Goal: Task Accomplishment & Management: Complete application form

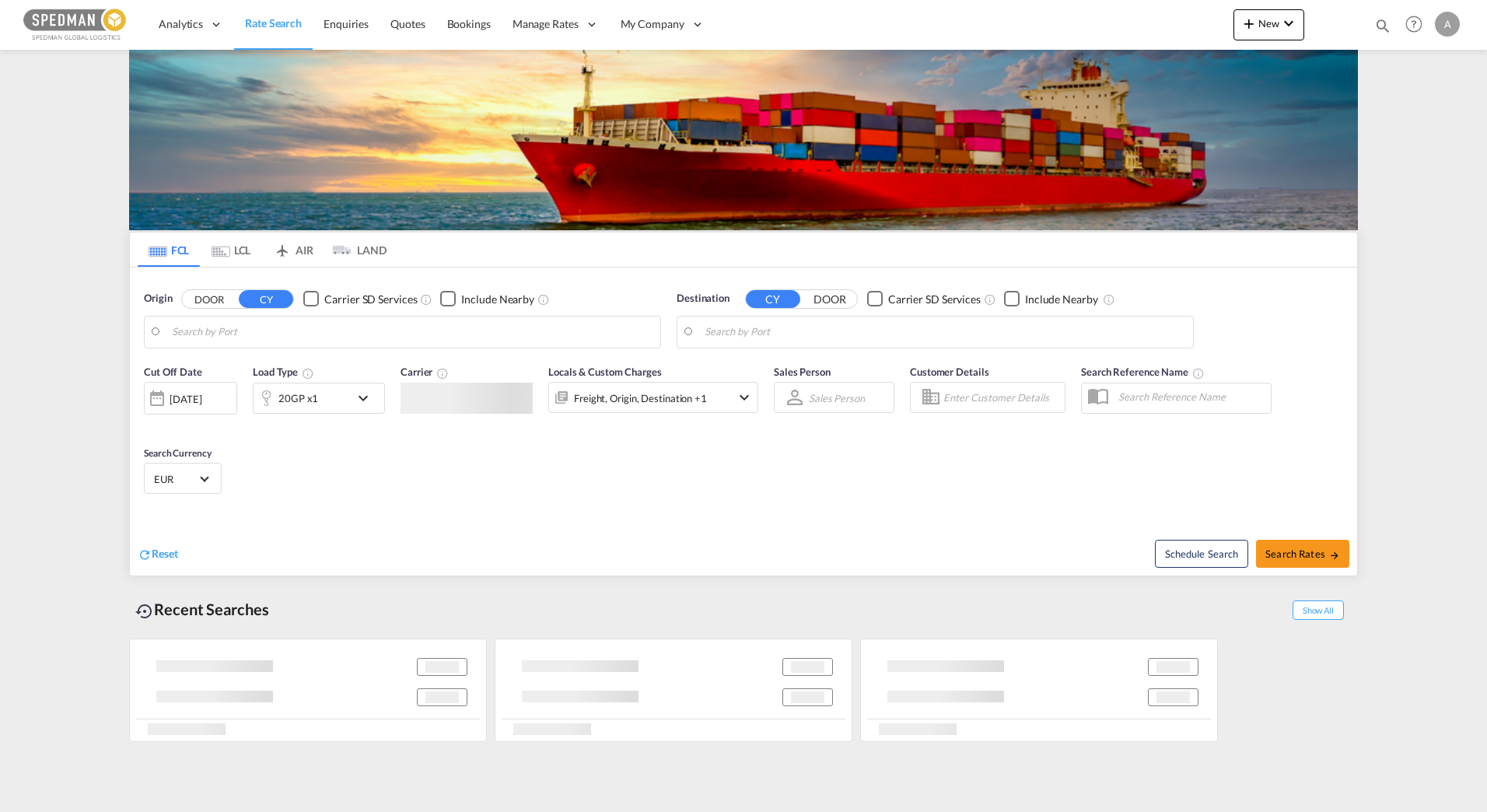
click at [1431, 168] on md-content "Analytics Reports Dashboard Rate Search Enquiries Quotes Bookings" at bounding box center [743, 406] width 1487 height 812
type input "Gavle, SEGVX"
type input "Busan, KRPUS"
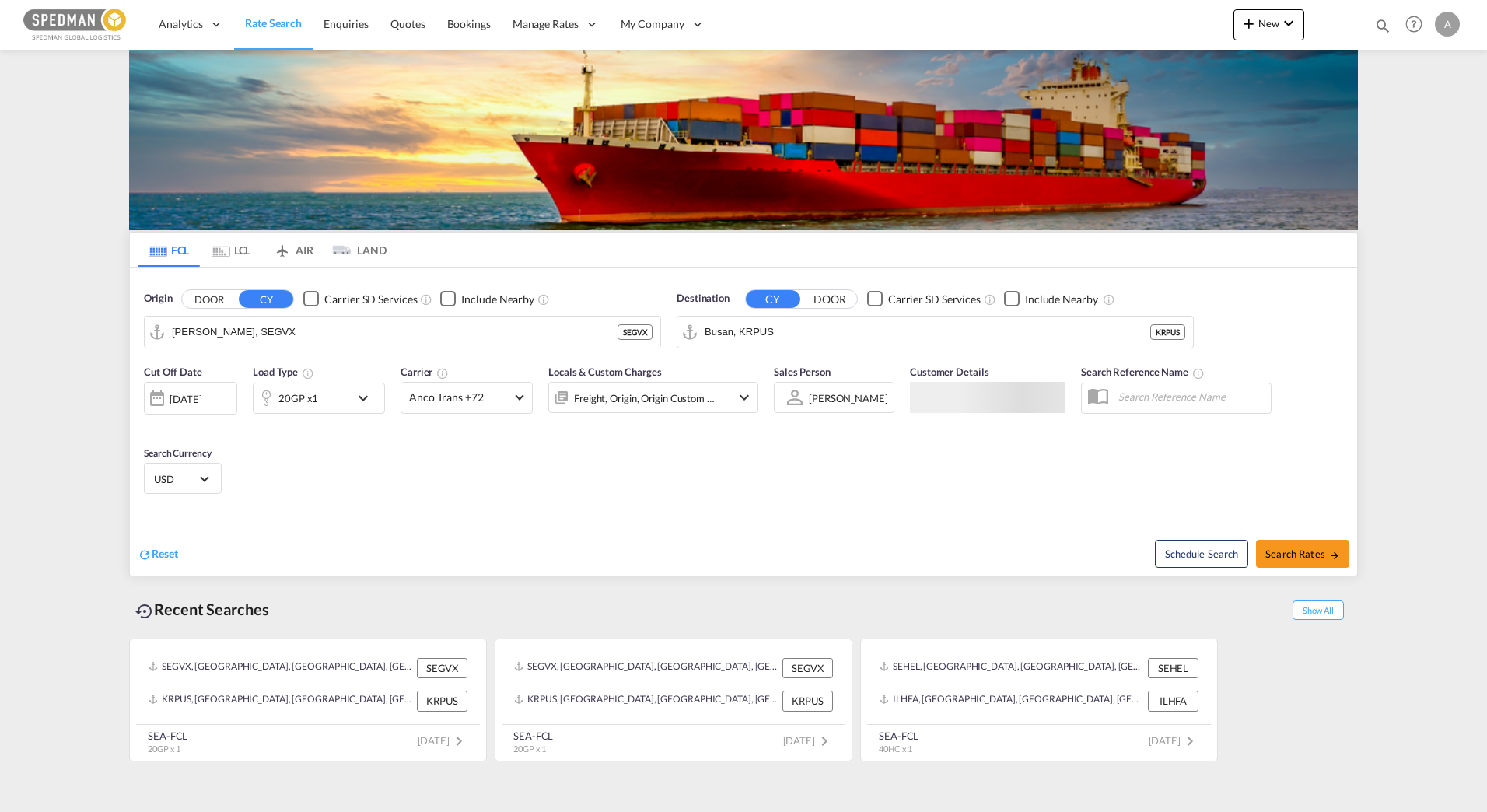
click at [1460, 36] on md-menu "A My Profile Logout" at bounding box center [1450, 18] width 29 height 37
click at [1449, 31] on div "A" at bounding box center [1448, 24] width 25 height 25
click at [1408, 371] on md-backdrop at bounding box center [743, 406] width 1487 height 812
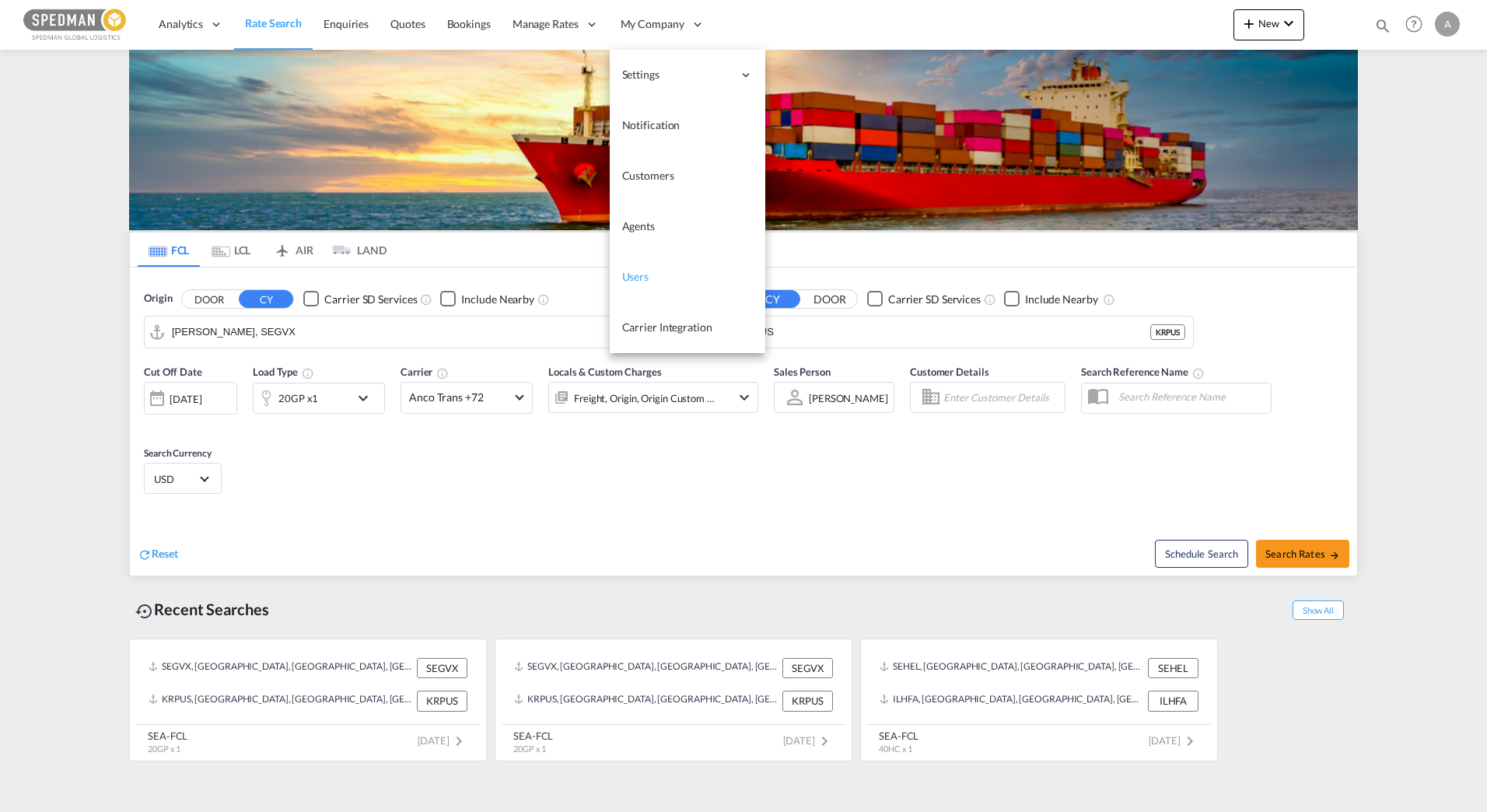
click at [707, 281] on link "Users" at bounding box center [687, 276] width 156 height 51
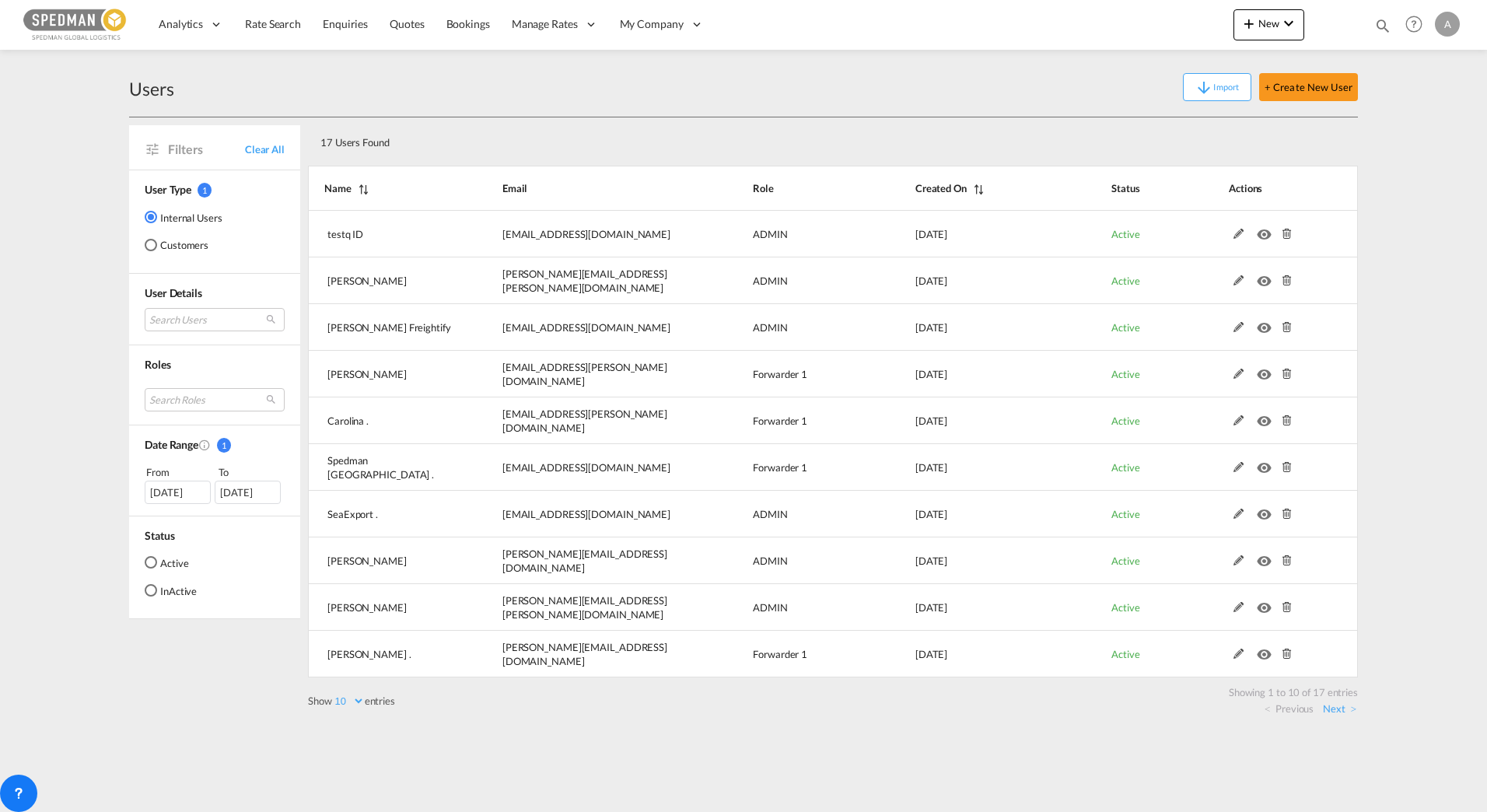
click at [568, 718] on div "Users Import + Create New User Filters Clear All User Type 1 Internal Users Cus…" at bounding box center [743, 391] width 1229 height 682
click at [1352, 706] on link "Next" at bounding box center [1340, 708] width 33 height 14
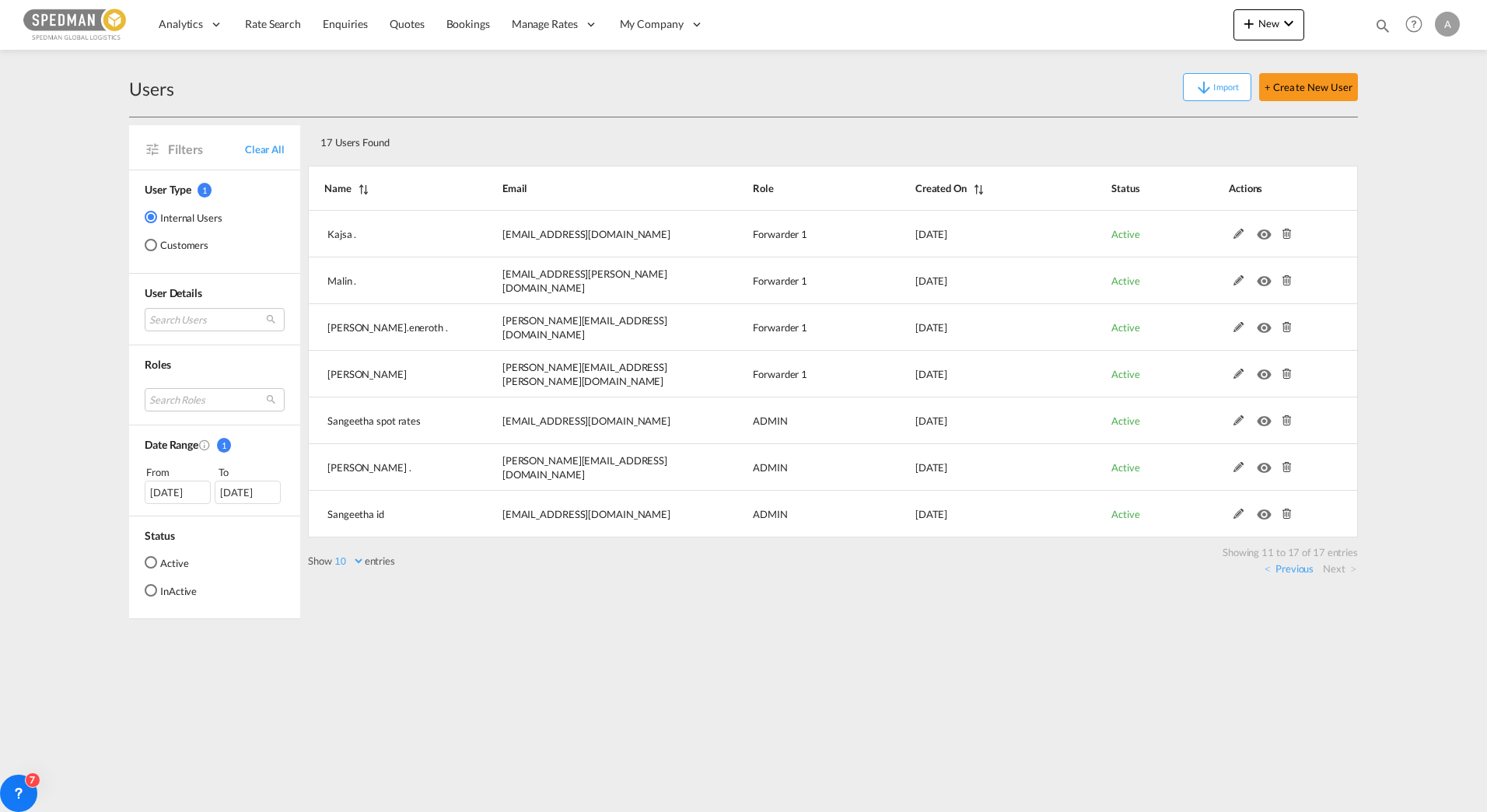
click at [1349, 703] on md-content "Analytics Reports Dashboard Rate Search Enquiries Quotes Bookings" at bounding box center [743, 406] width 1487 height 812
click at [841, 675] on md-content "Analytics Reports Dashboard Rate Search Enquiries Quotes Bookings" at bounding box center [743, 406] width 1487 height 812
click at [731, 643] on md-content "Analytics Reports Dashboard Rate Search Enquiries Quotes Bookings" at bounding box center [743, 406] width 1487 height 812
click at [861, 639] on md-content "Analytics Reports Dashboard Rate Search Enquiries Quotes Bookings" at bounding box center [743, 406] width 1487 height 812
click at [1013, 657] on md-content "Analytics Reports Dashboard Rate Search Enquiries Quotes Bookings" at bounding box center [743, 406] width 1487 height 812
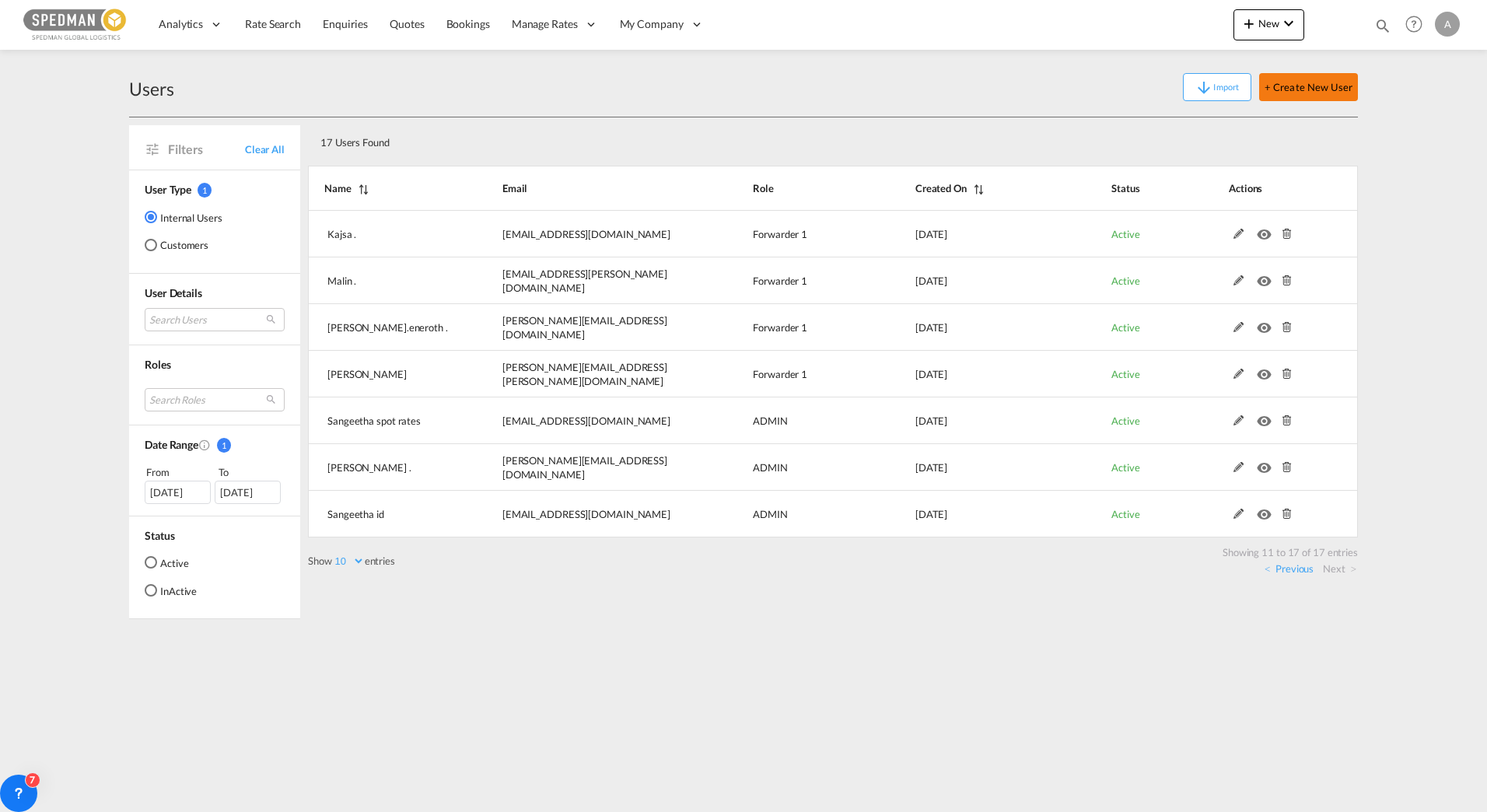
click at [1340, 78] on button "+ Create New User" at bounding box center [1309, 87] width 99 height 28
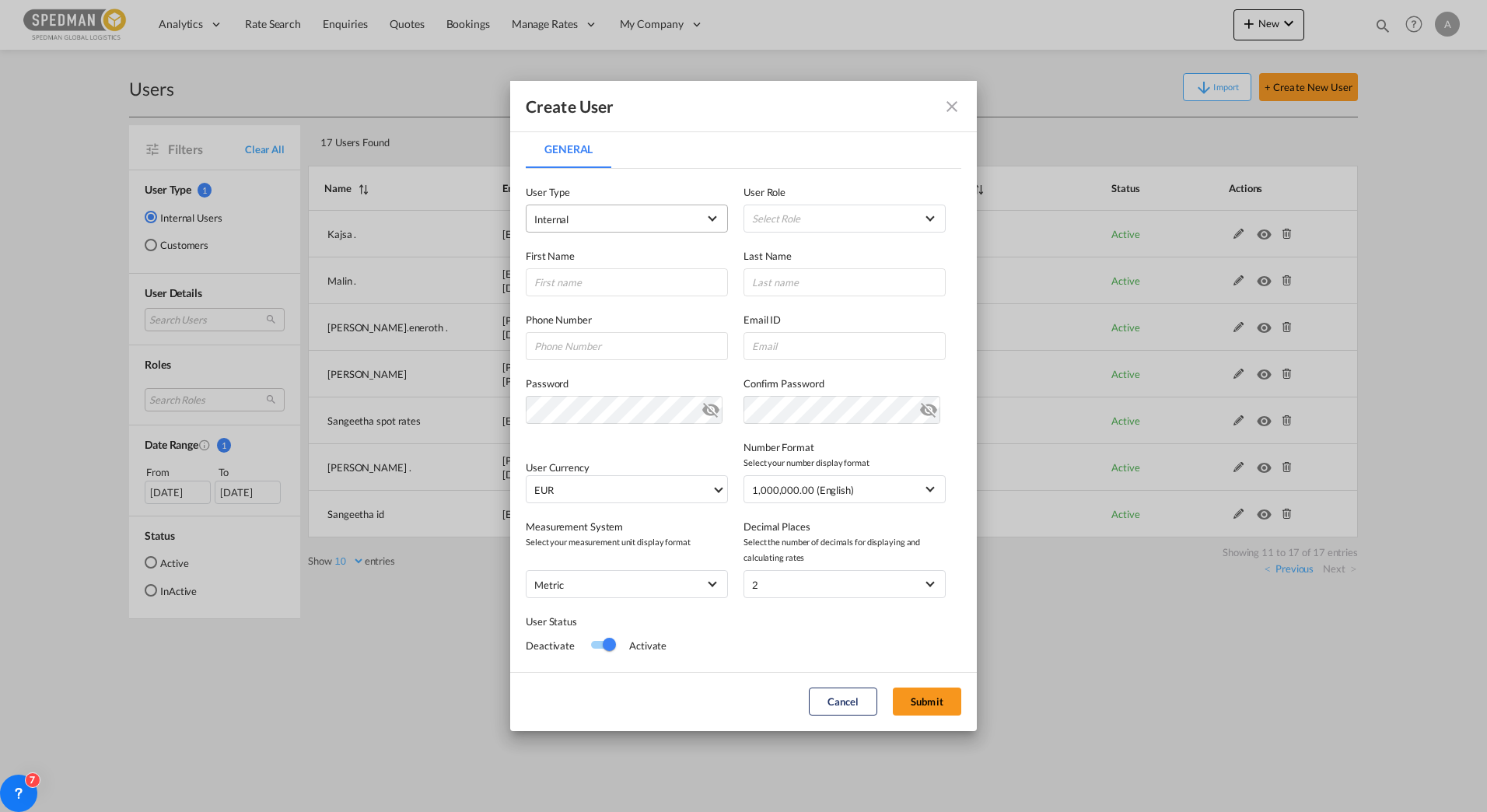
click at [550, 219] on span "Internal" at bounding box center [551, 219] width 34 height 12
click at [633, 158] on md-backdrop at bounding box center [743, 406] width 1487 height 812
click at [861, 237] on div "First Name Last Name" at bounding box center [743, 264] width 436 height 64
click at [851, 228] on md-select "Select Role ADMIN GLOBAL Essentials Admin GLOBAL Essentials Manager GLOBAL Esse…" at bounding box center [845, 219] width 202 height 28
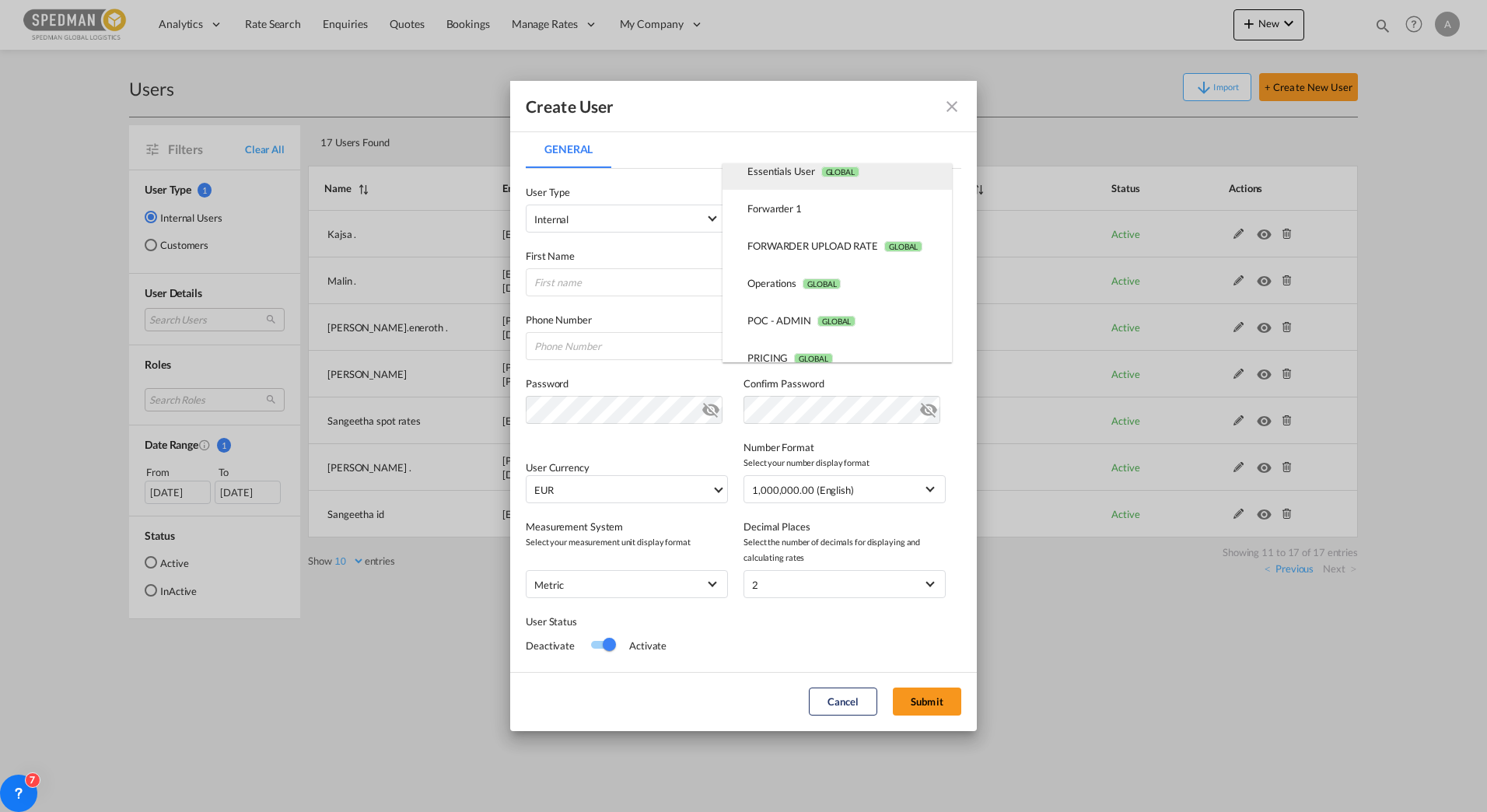
scroll to position [156, 0]
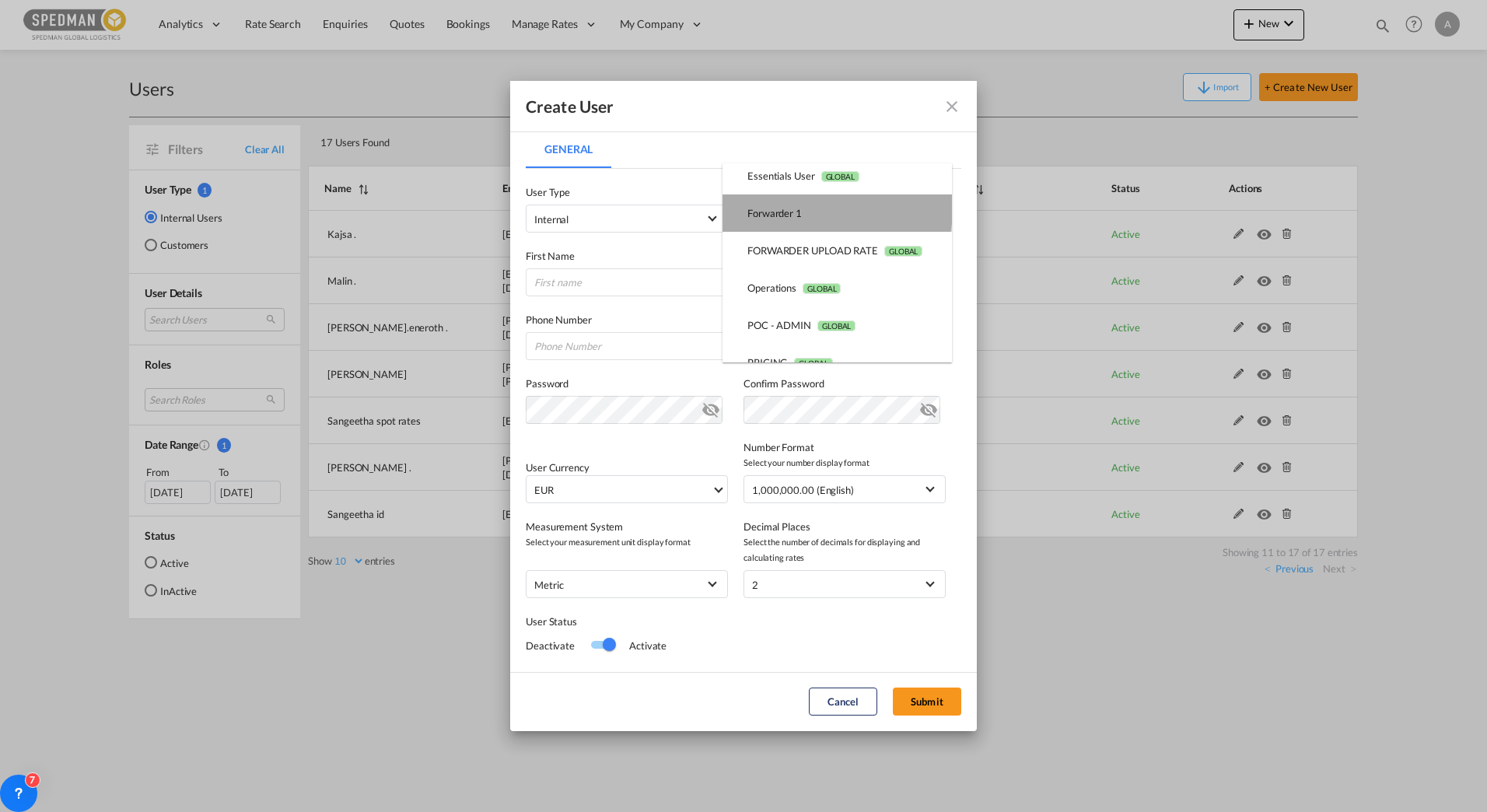
click at [810, 207] on md-option "Forwarder 1 USER_DEFINED" at bounding box center [836, 212] width 229 height 37
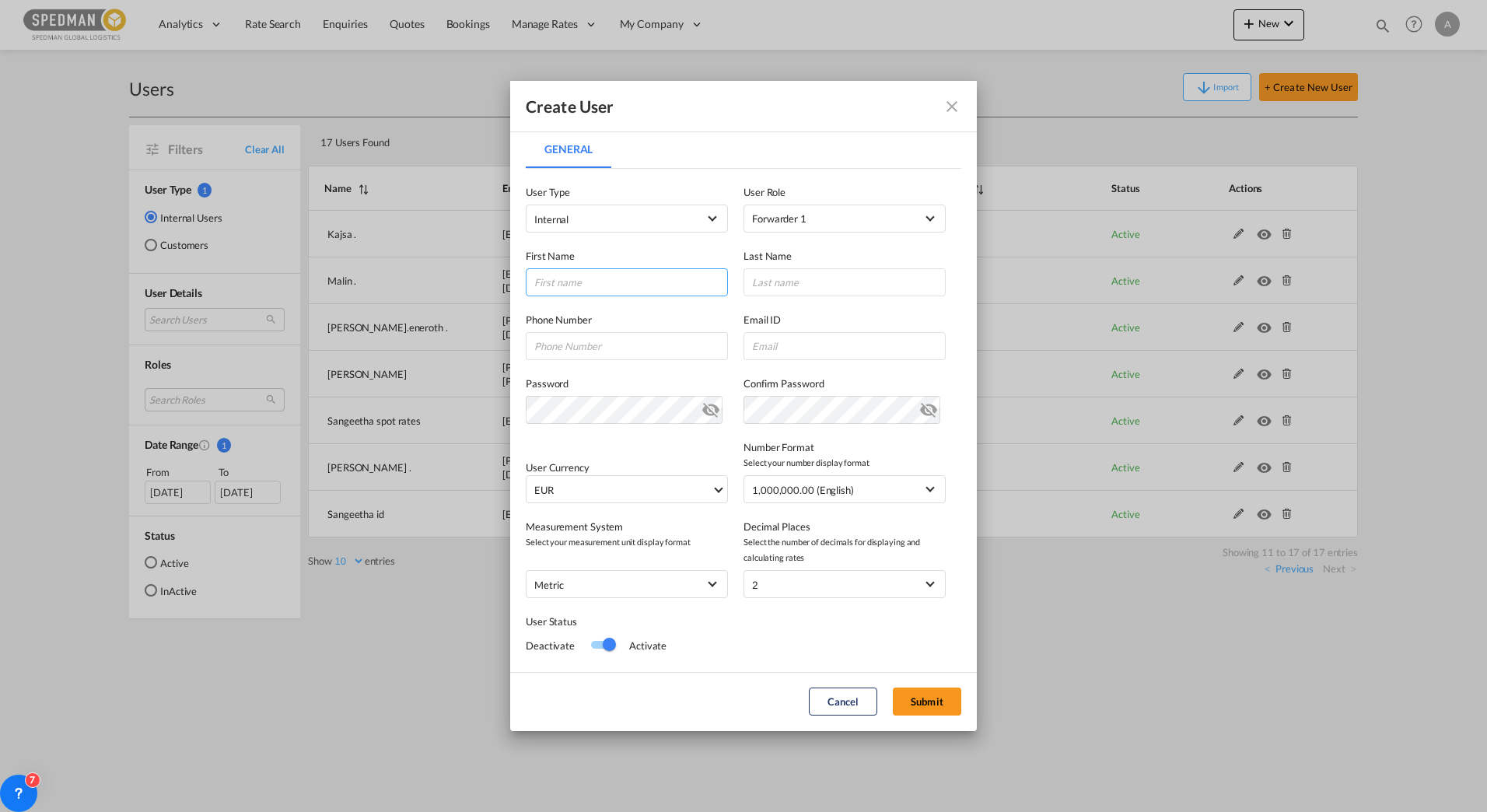
click at [581, 271] on input "General General ..." at bounding box center [626, 282] width 202 height 28
click at [531, 278] on input "'Sven" at bounding box center [626, 282] width 202 height 28
type input "Sven"
type input "Sjostrand"
click at [838, 341] on input "sven." at bounding box center [845, 346] width 202 height 28
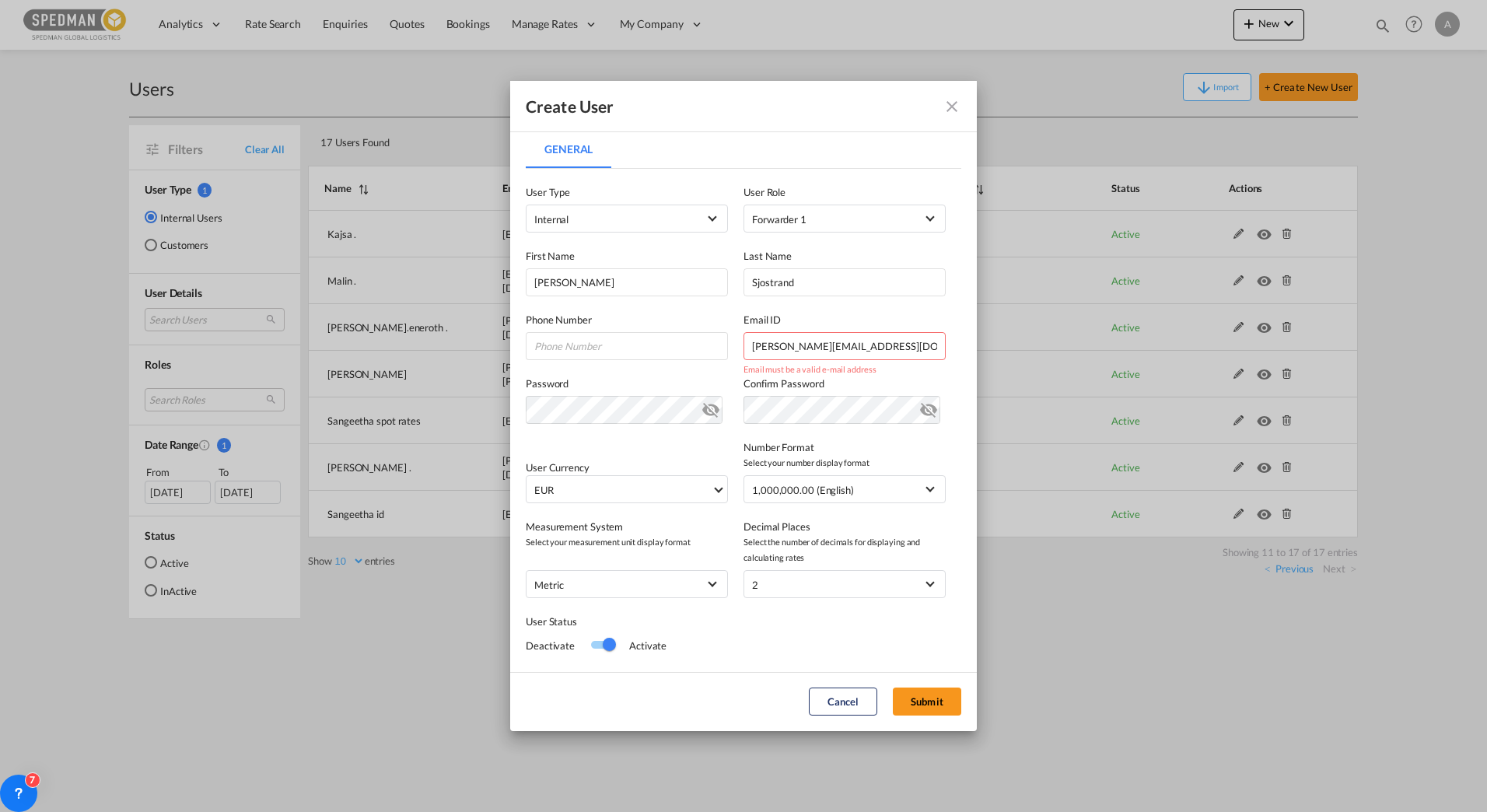
type input "[PERSON_NAME][EMAIL_ADDRESS][DOMAIN_NAME]"
click at [652, 457] on div "User Currency EUR د.إ AED [GEOGRAPHIC_DATA] Dirham Af AFN Afghan afghani Lek AL…" at bounding box center [743, 463] width 436 height 79
click at [632, 494] on span "EUR" at bounding box center [622, 490] width 177 height 16
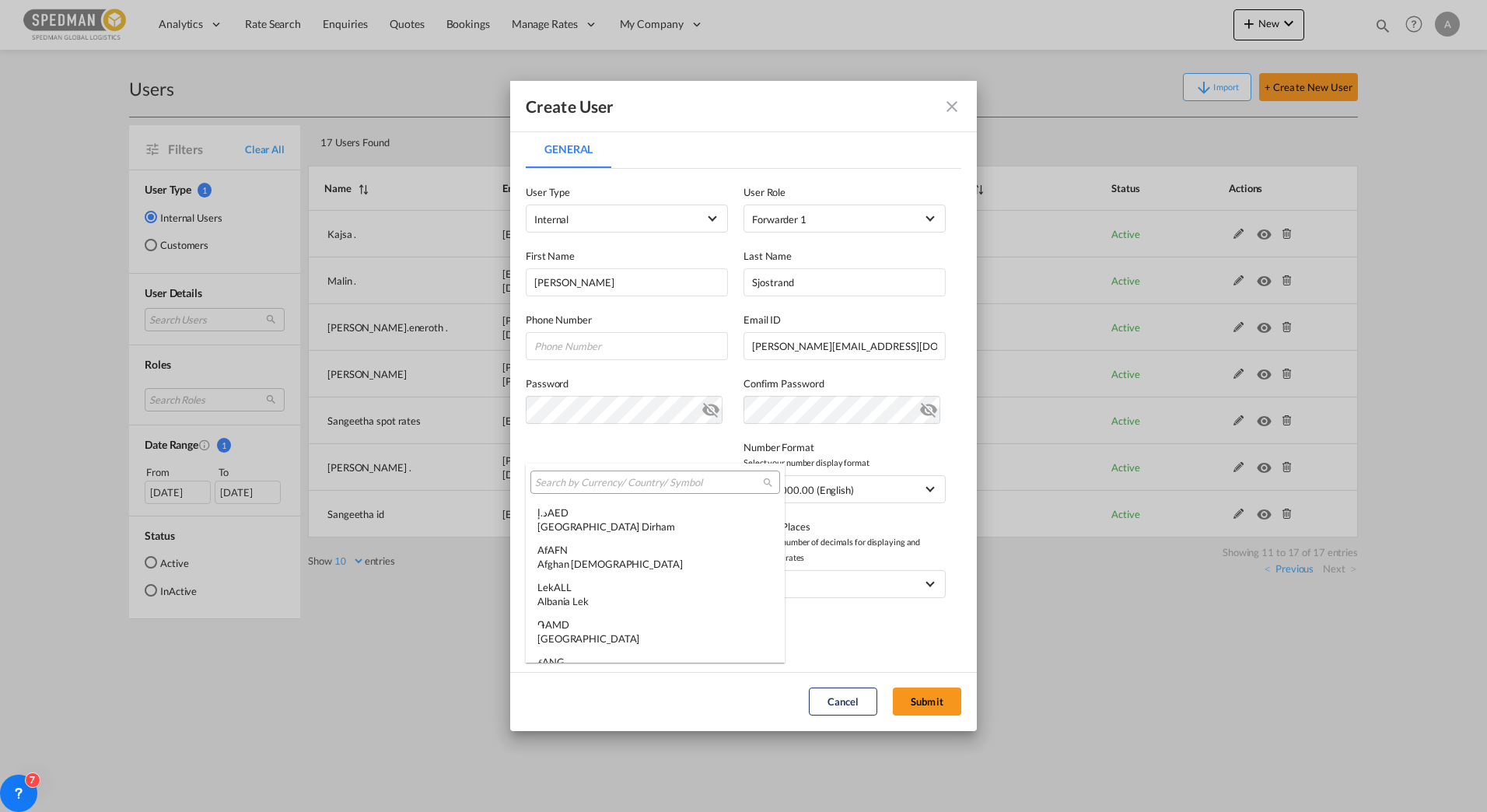
scroll to position [1562, 0]
type md-option "EUR"
type md-option "MRU"
type md-option "UGX"
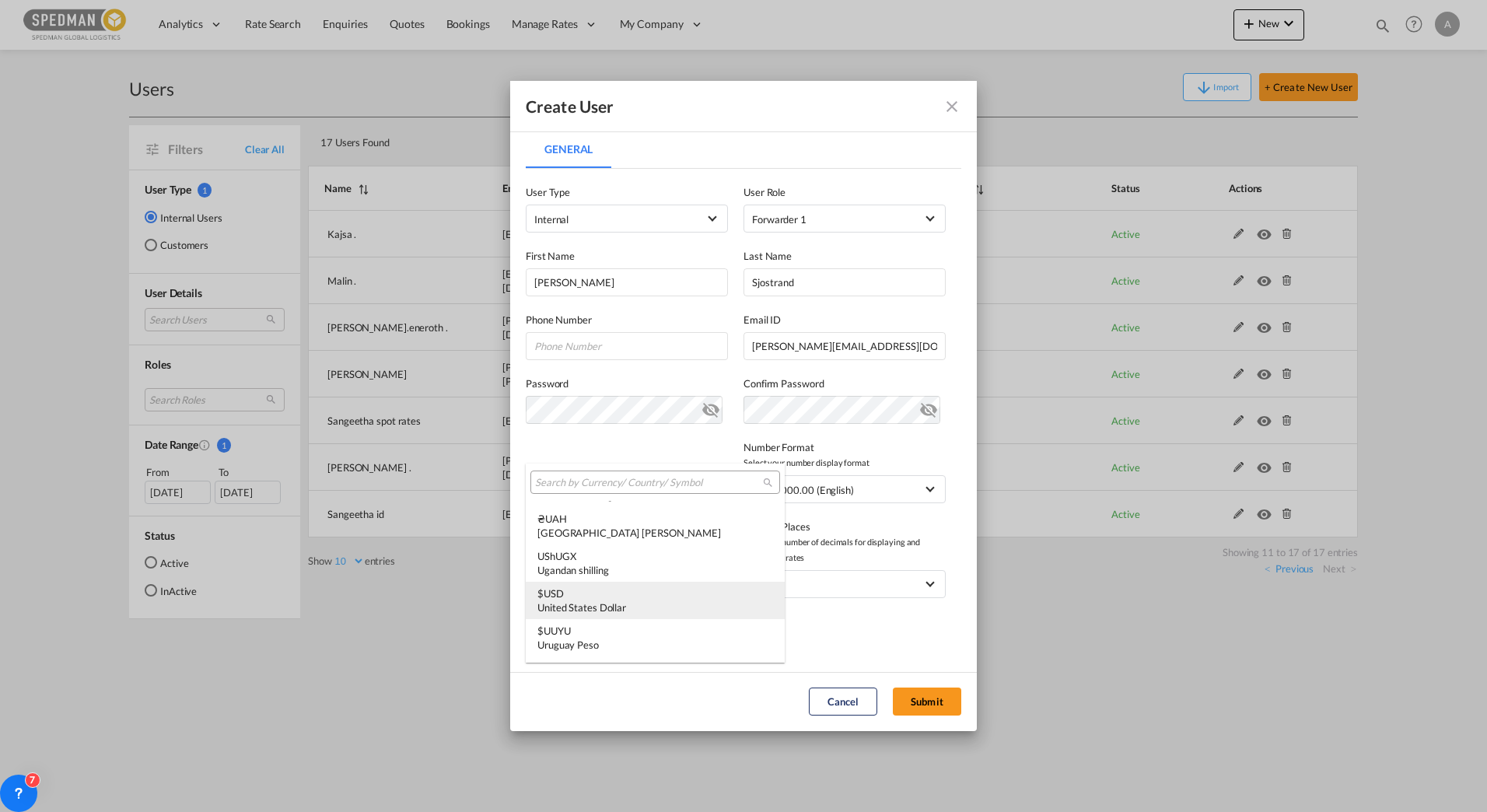
click at [606, 594] on div "$ USD United States Dollar" at bounding box center [655, 600] width 236 height 28
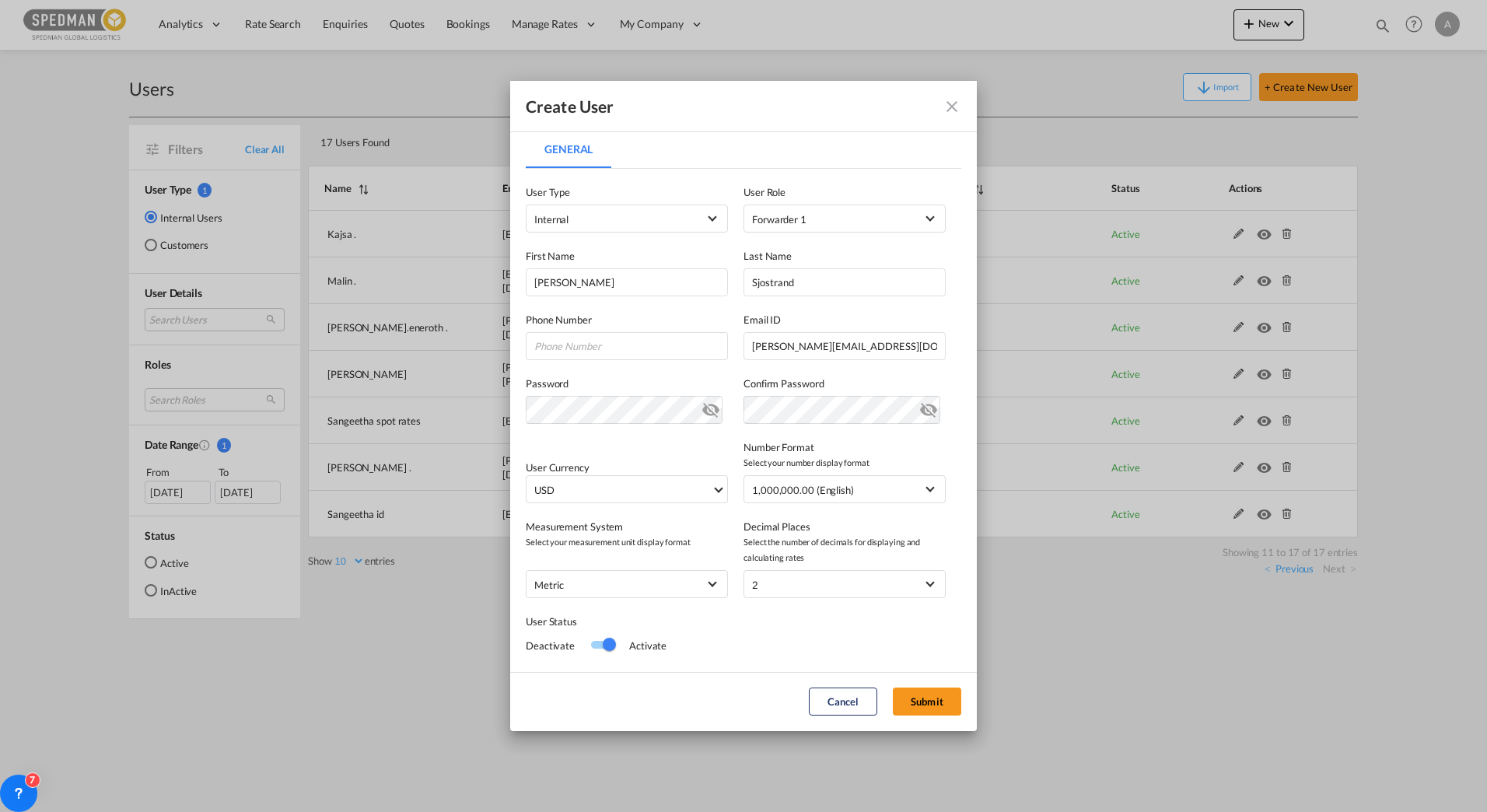
click at [811, 650] on div "User Status Deactivate Activate" at bounding box center [743, 627] width 436 height 59
click at [929, 704] on button "Submit" at bounding box center [927, 701] width 68 height 28
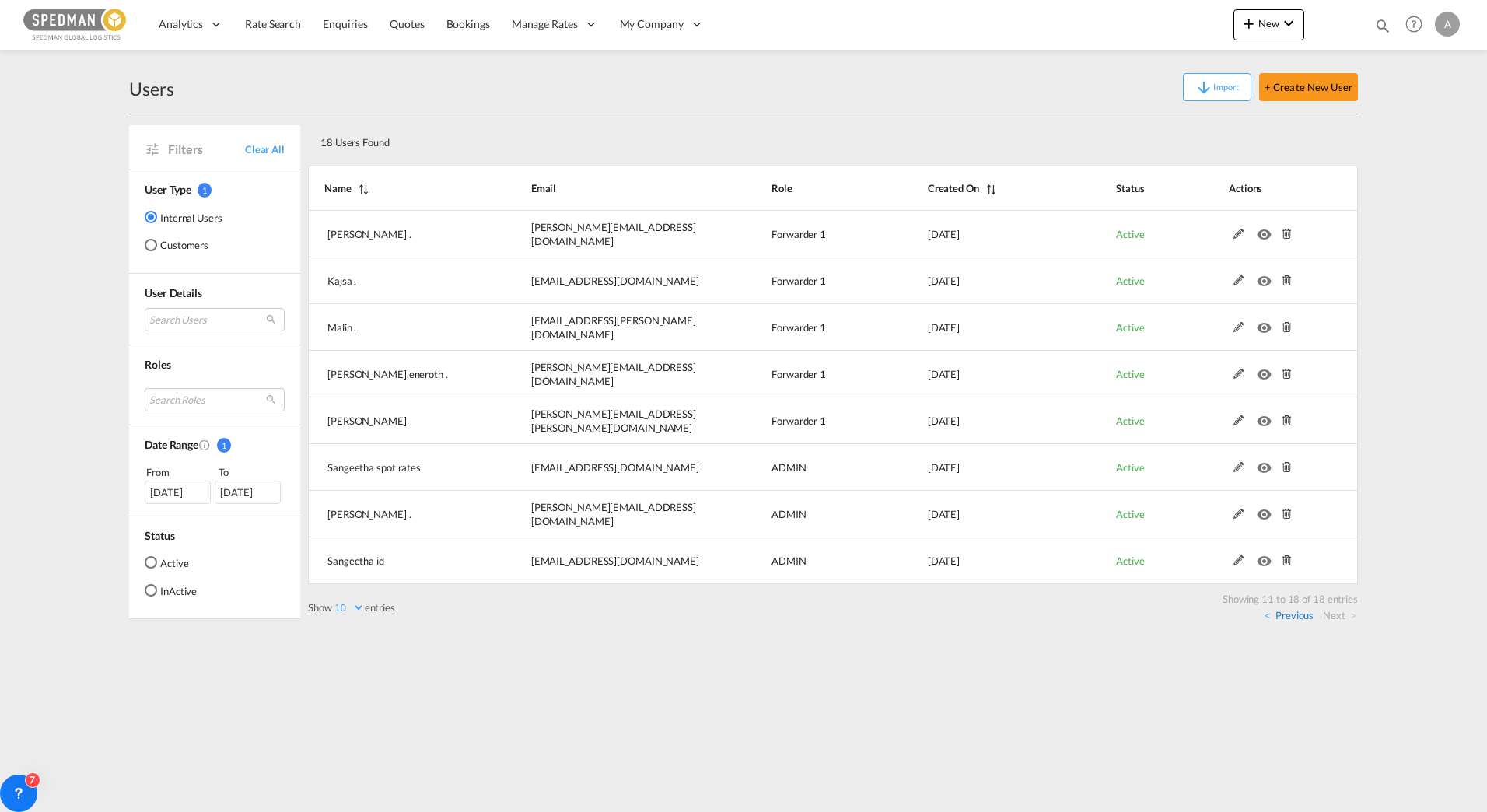
click at [1304, 615] on link "Previous" at bounding box center [1289, 615] width 49 height 14
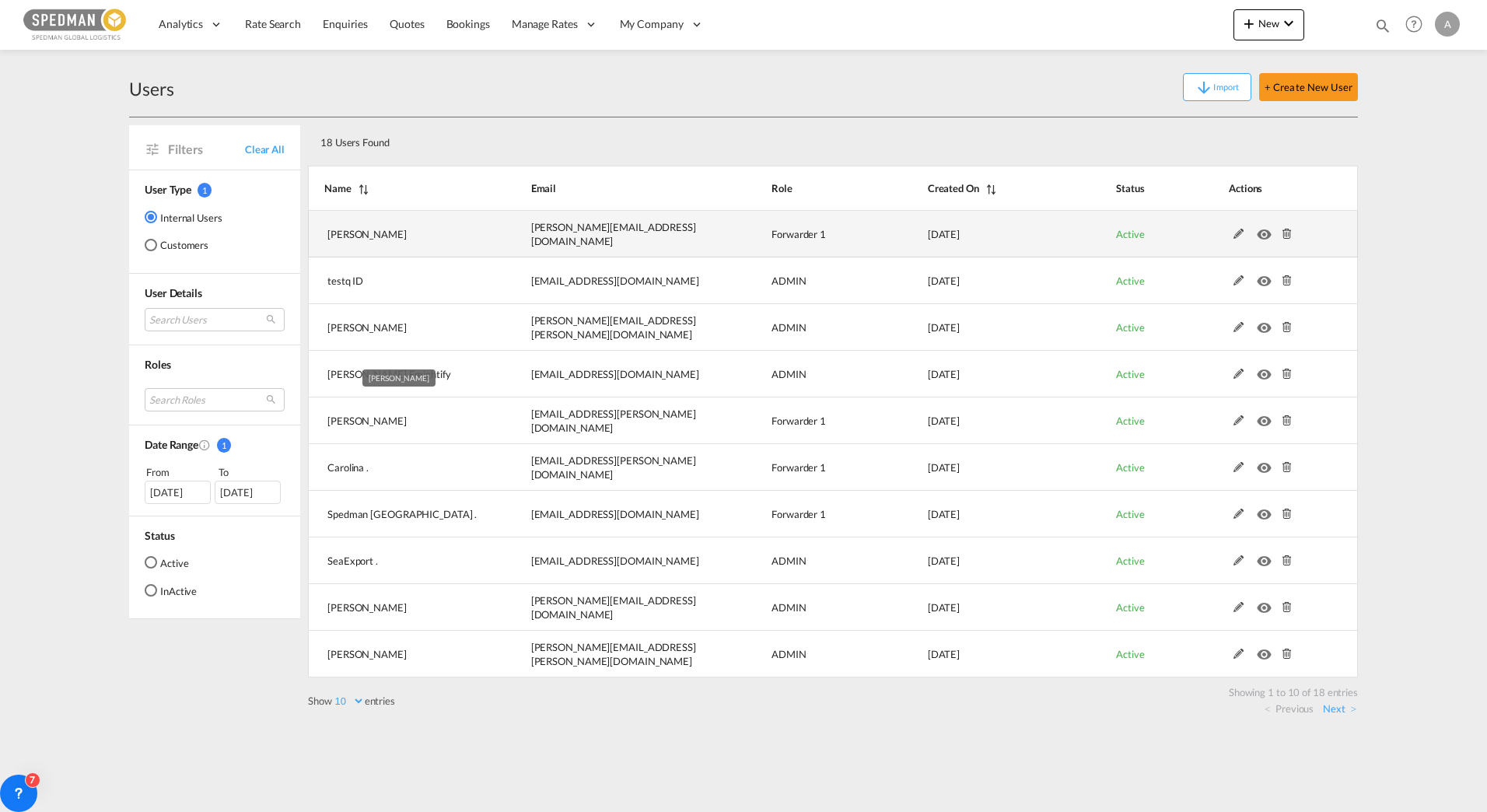
click at [1236, 239] on md-icon at bounding box center [1239, 233] width 20 height 11
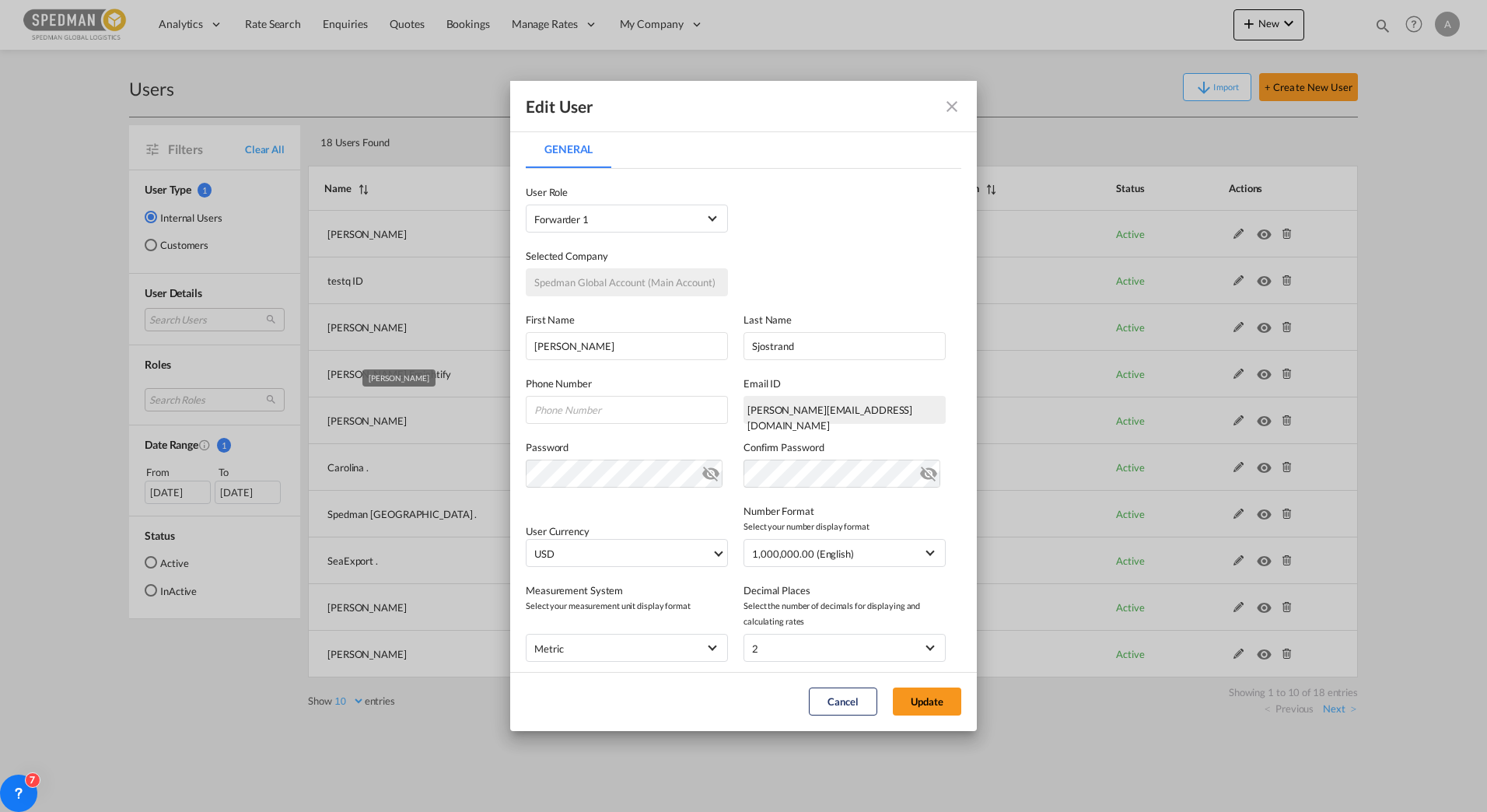
click at [869, 406] on div "[PERSON_NAME][EMAIL_ADDRESS][DOMAIN_NAME]" at bounding box center [845, 410] width 202 height 28
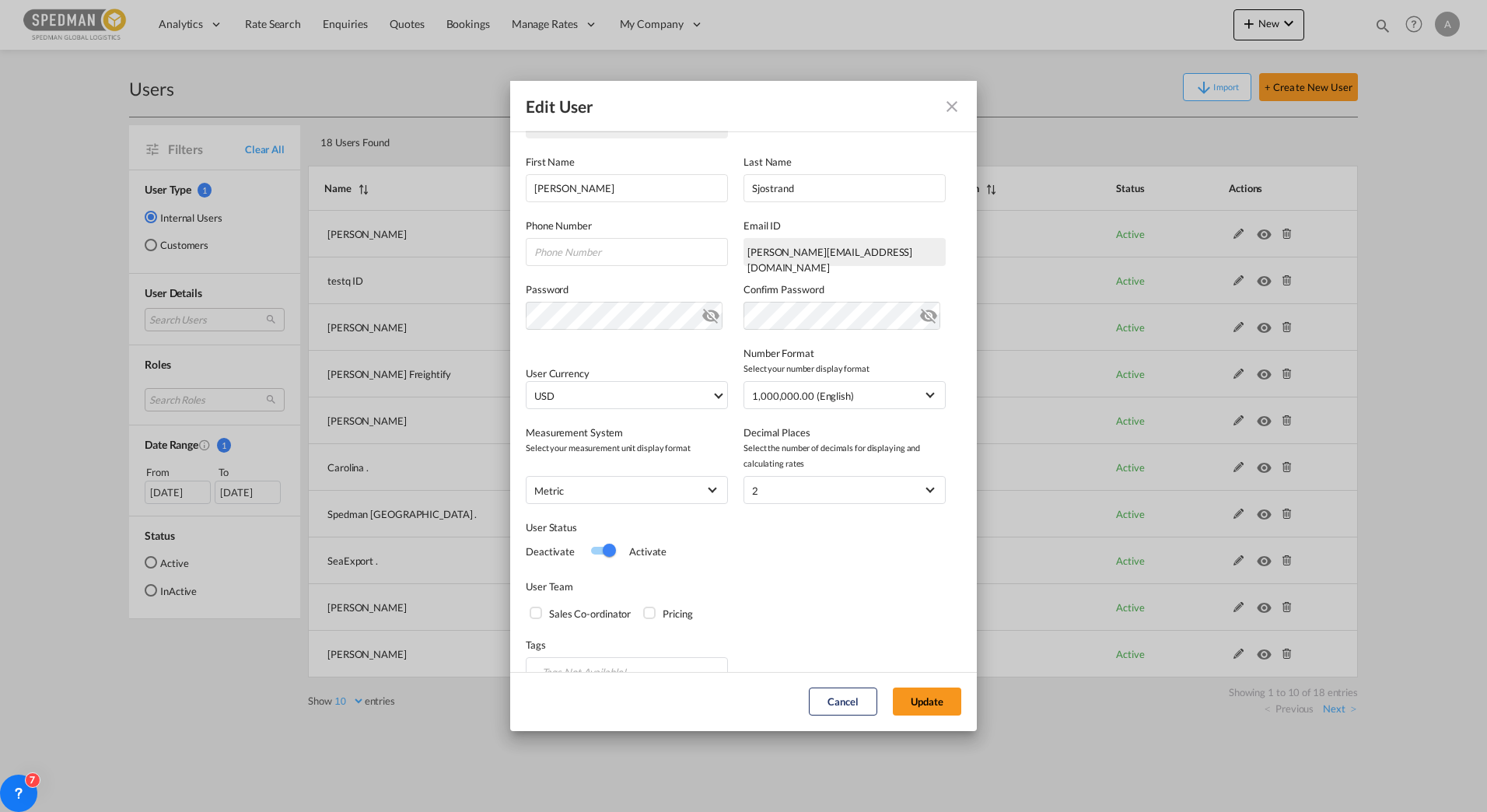
scroll to position [187, 0]
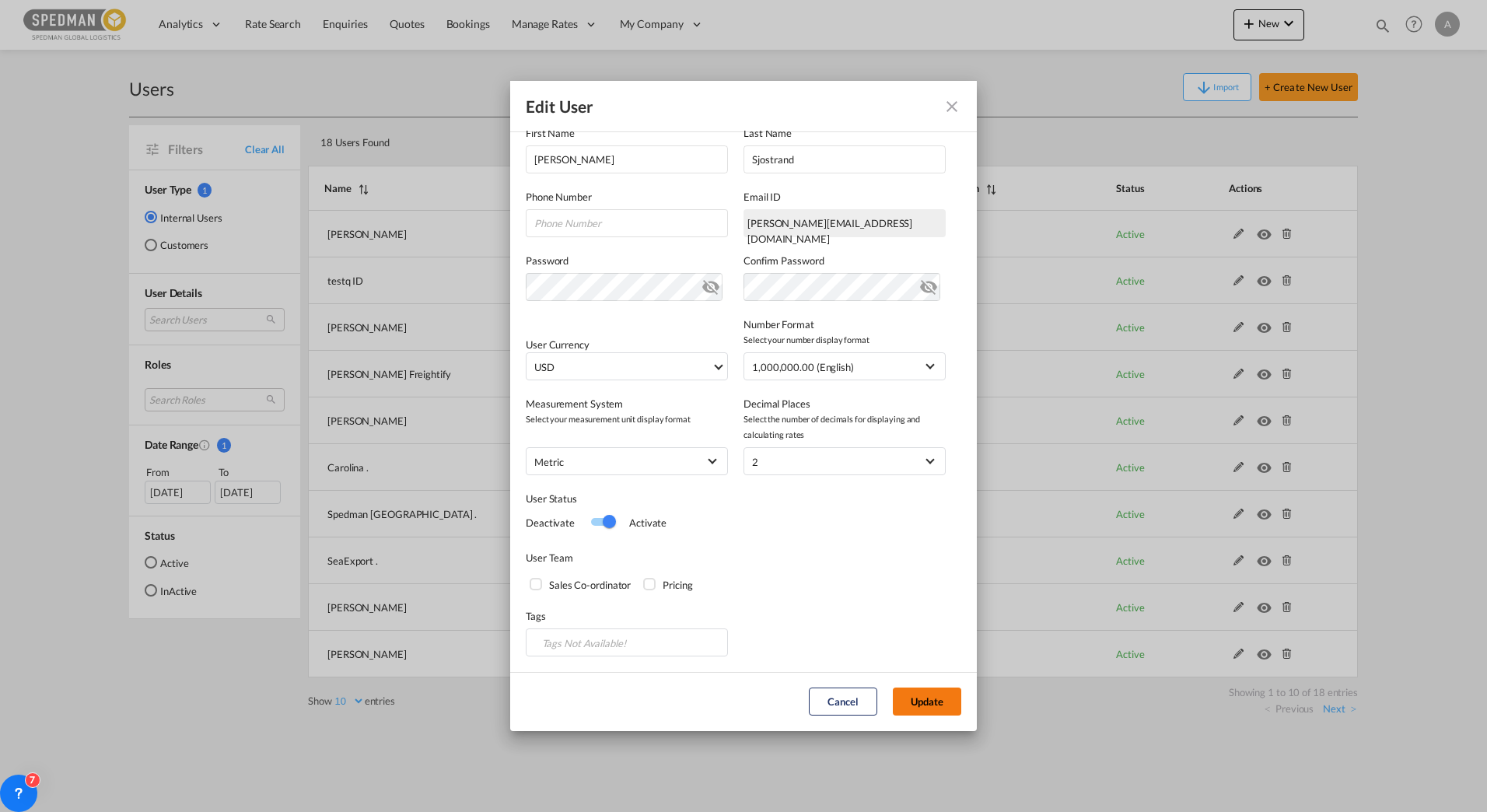
click at [943, 705] on button "Update" at bounding box center [927, 701] width 68 height 28
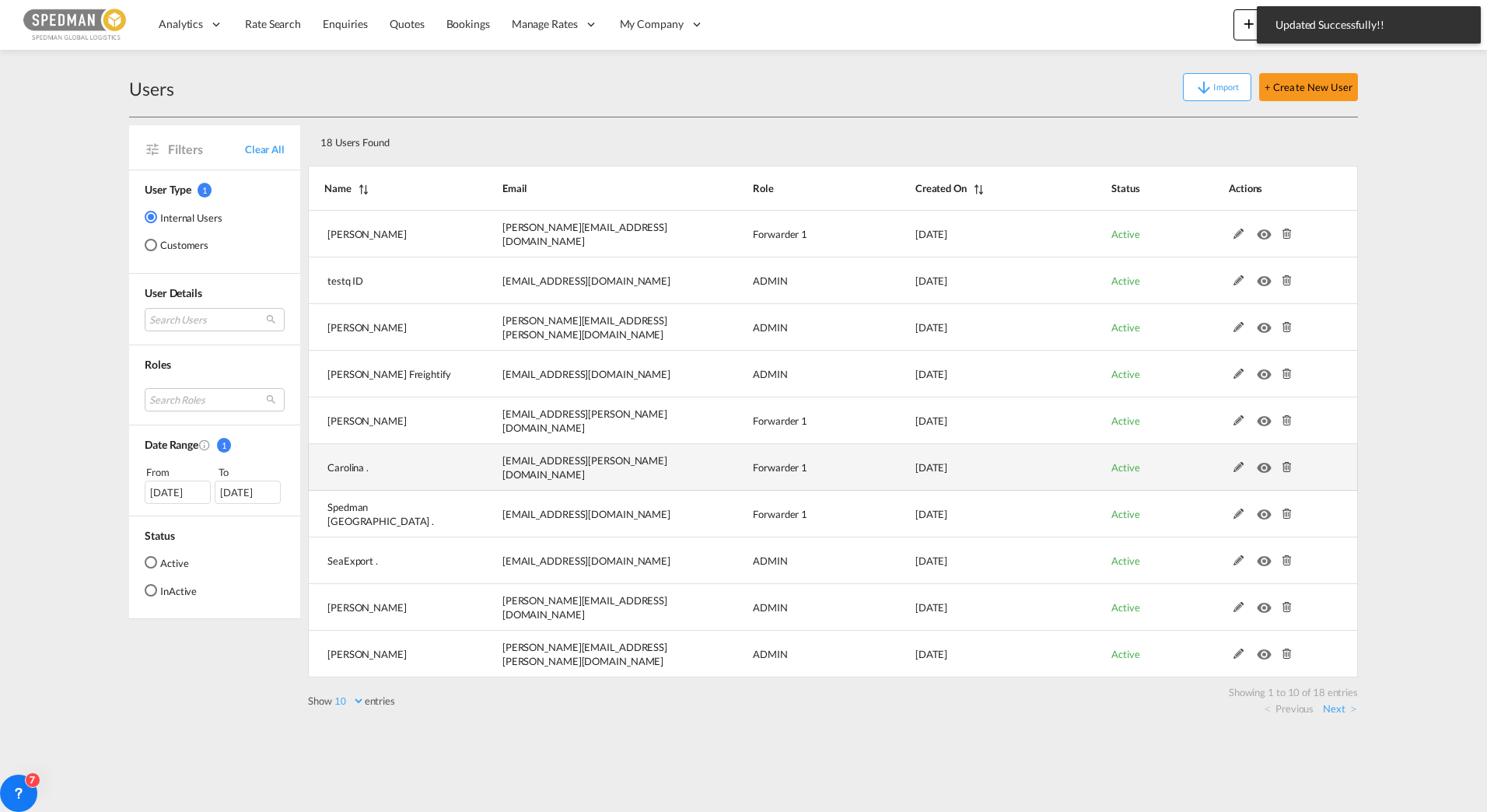
click at [731, 445] on tbody "Sven Sjostrand sven.sjostrand@spedman.se Forwarder 1 2025-09-01 Active testq ID…" at bounding box center [833, 444] width 1050 height 466
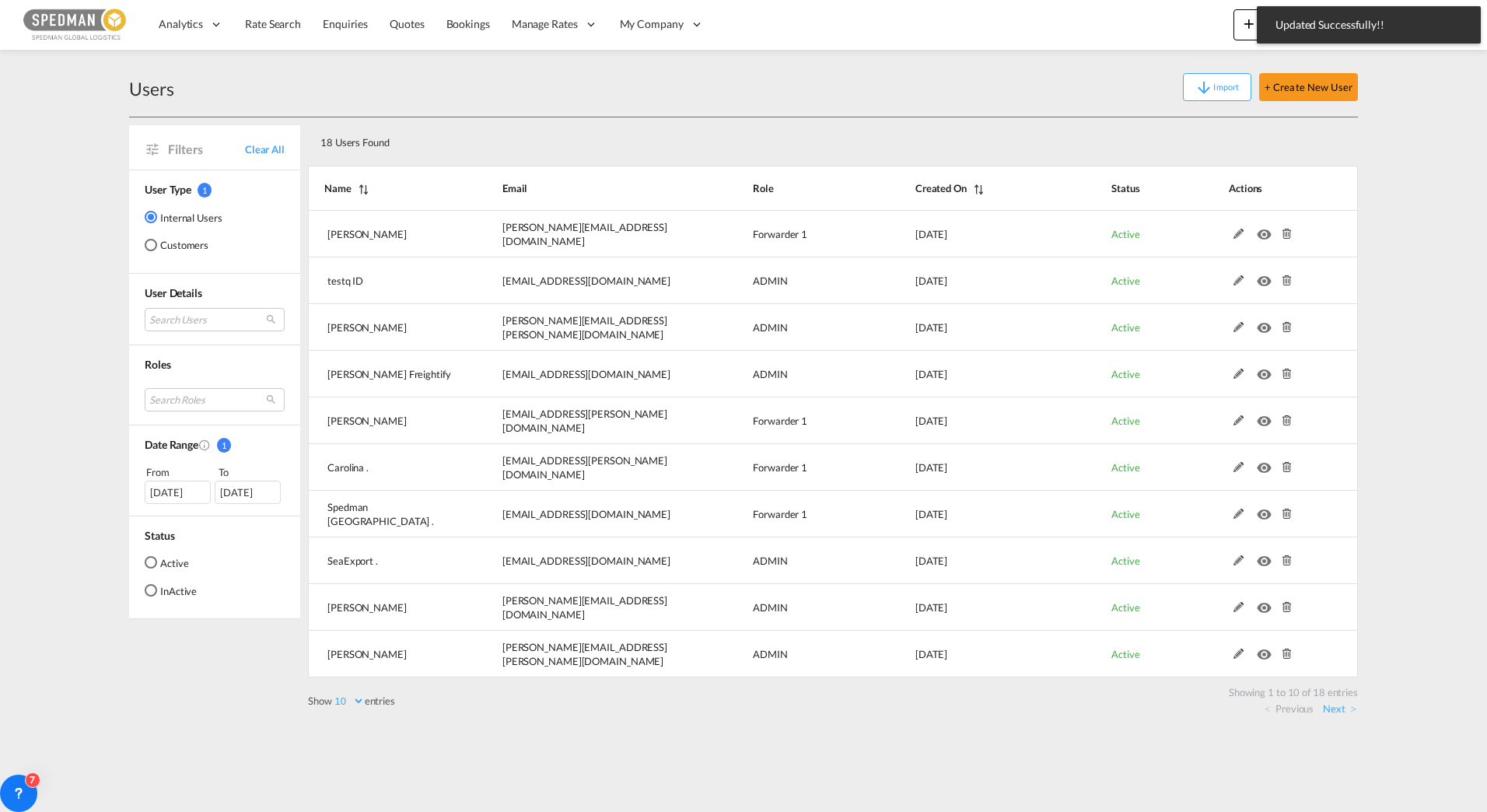
click at [701, 114] on div "Users Import + Create New User" at bounding box center [743, 87] width 1229 height 60
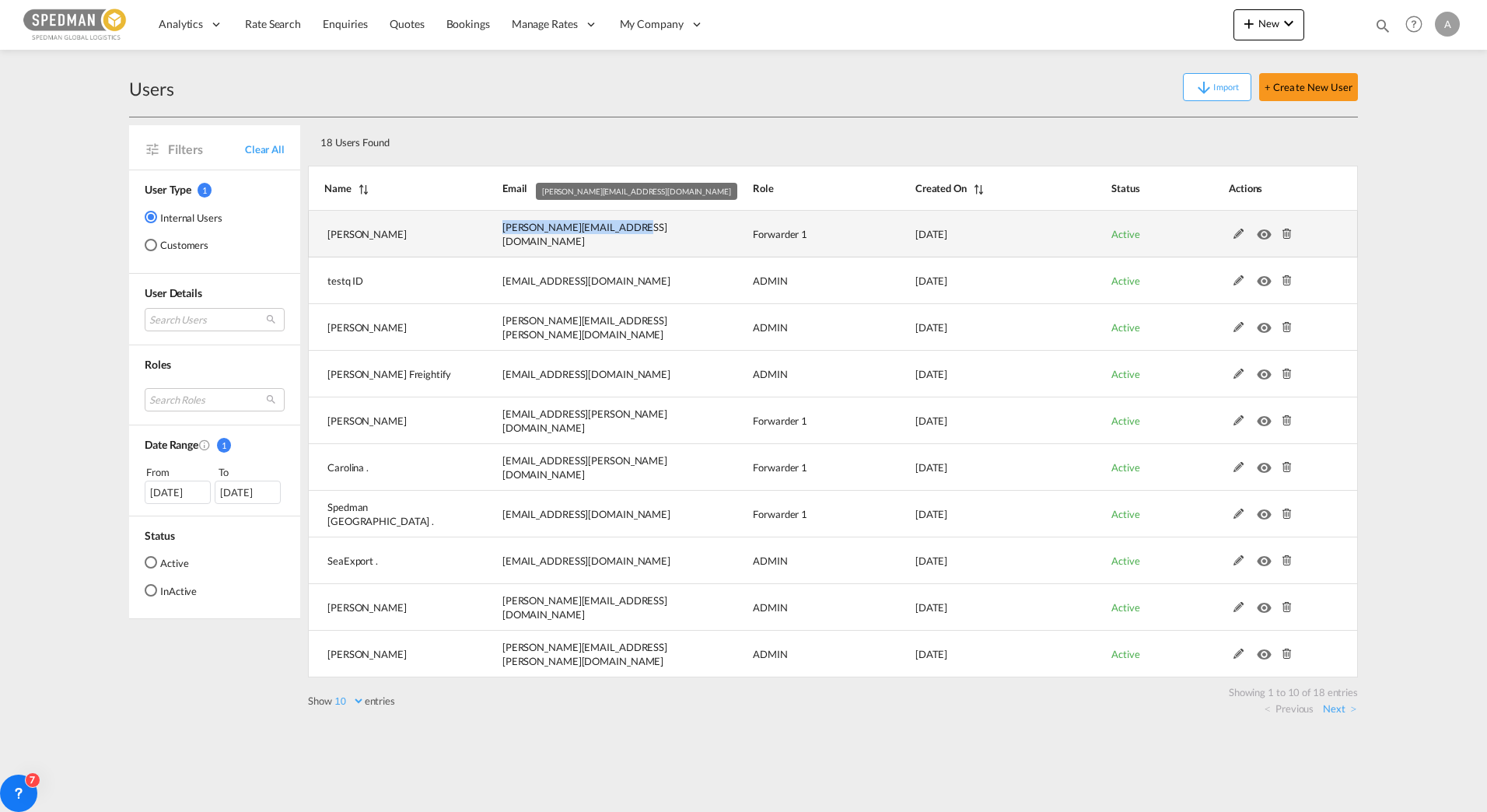
drag, startPoint x: 481, startPoint y: 227, endPoint x: 760, endPoint y: 240, distance: 279.3
click at [760, 240] on tr "Sven Sjostrand sven.sjostrand@spedman.se Forwarder 1 2025-09-01 Active" at bounding box center [833, 234] width 1050 height 47
drag, startPoint x: 760, startPoint y: 240, endPoint x: 682, endPoint y: 242, distance: 78.0
click at [682, 242] on td "[PERSON_NAME][EMAIL_ADDRESS][DOMAIN_NAME]" at bounding box center [588, 234] width 251 height 47
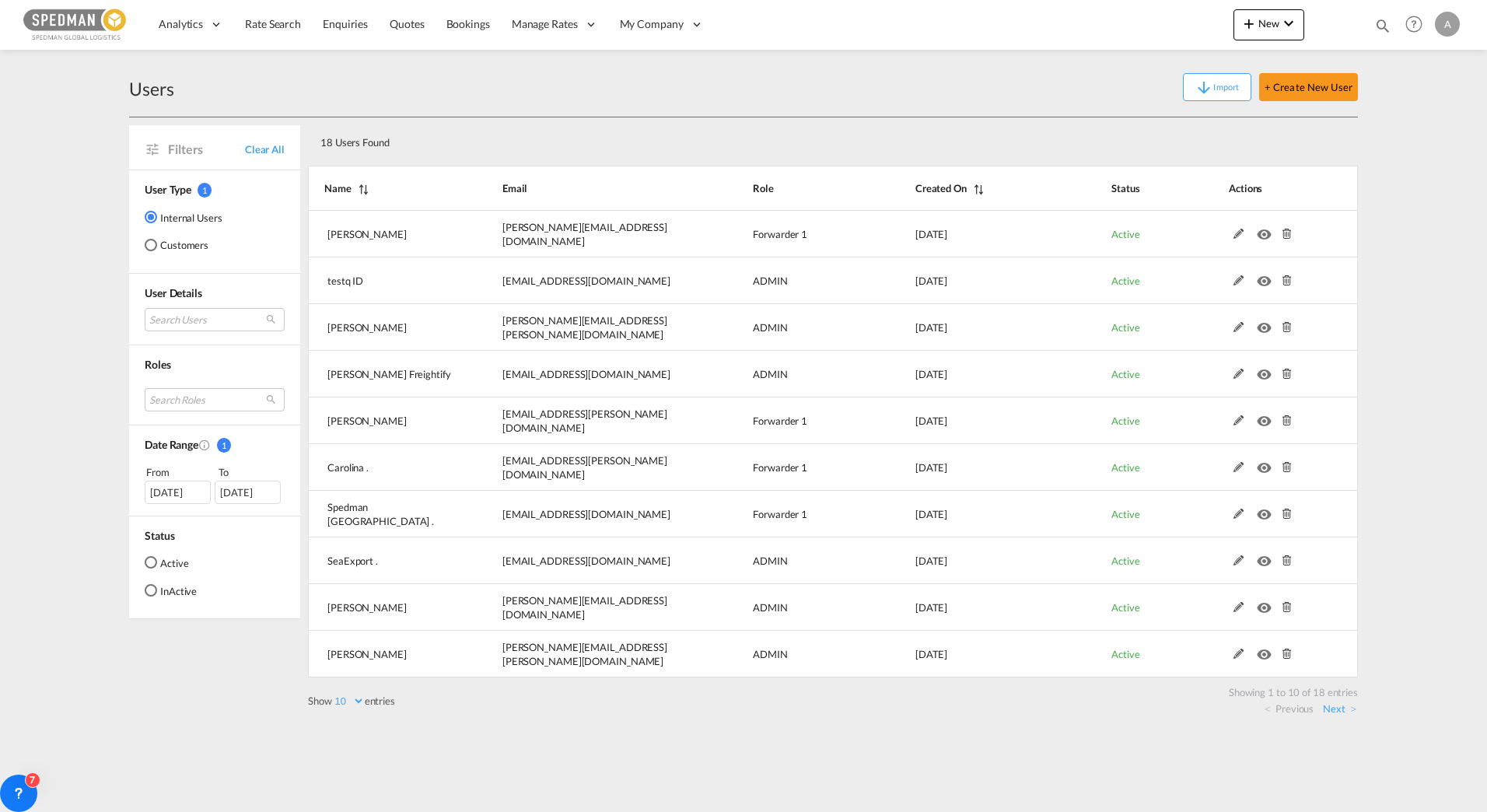
click at [674, 147] on div "18 Users Found" at bounding box center [781, 139] width 934 height 32
drag, startPoint x: 861, startPoint y: 112, endPoint x: 1457, endPoint y: 319, distance: 630.9
click at [861, 112] on div "Users Import + Create New User" at bounding box center [743, 87] width 1229 height 60
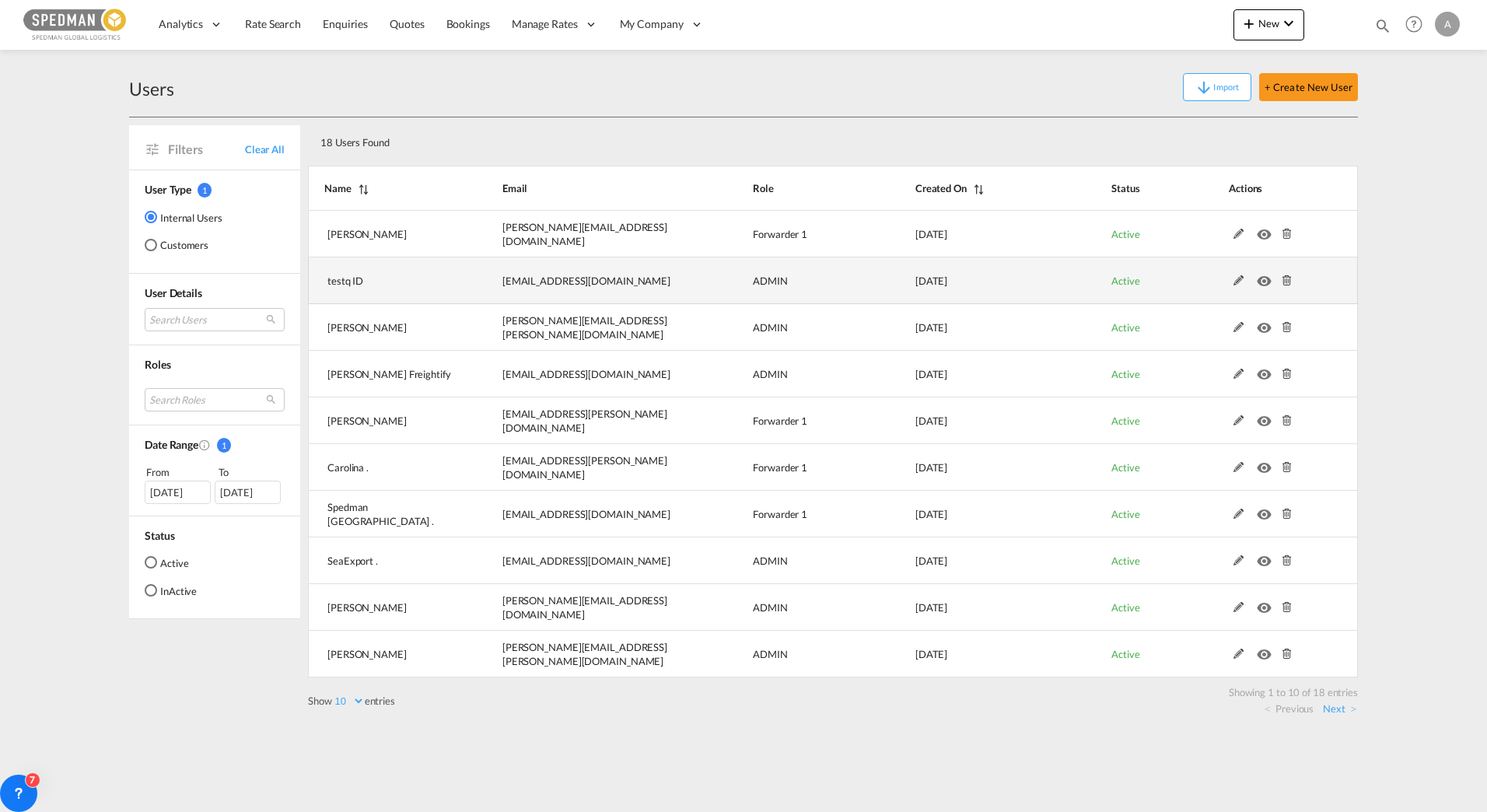
drag, startPoint x: 979, startPoint y: 100, endPoint x: 880, endPoint y: 281, distance: 206.3
click at [979, 100] on div "Import + Create New User" at bounding box center [766, 87] width 1184 height 28
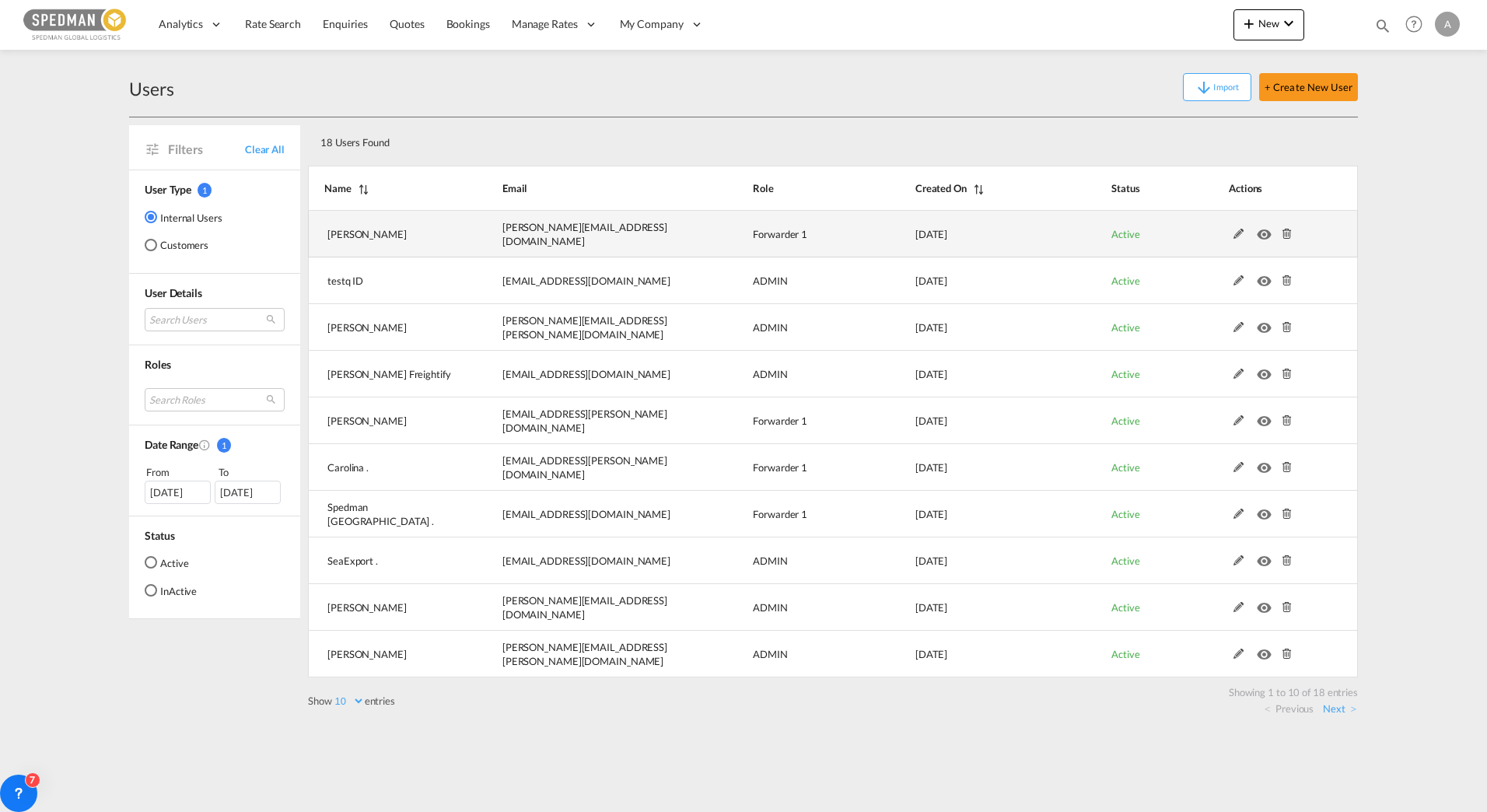
click at [1295, 240] on td at bounding box center [1274, 234] width 168 height 47
click at [1290, 237] on md-icon at bounding box center [1287, 233] width 20 height 11
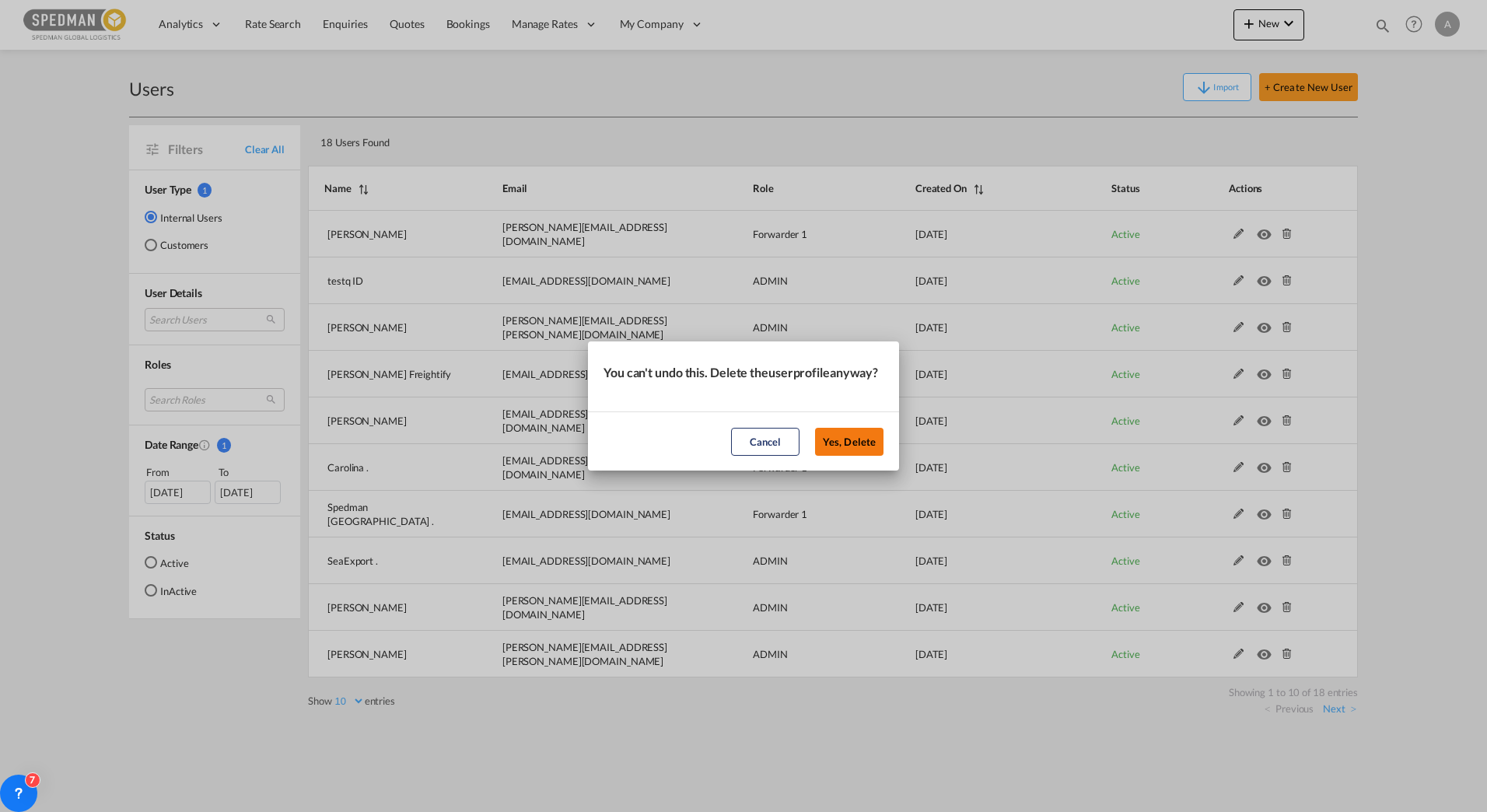
click at [856, 446] on button "Yes, Delete" at bounding box center [849, 441] width 68 height 28
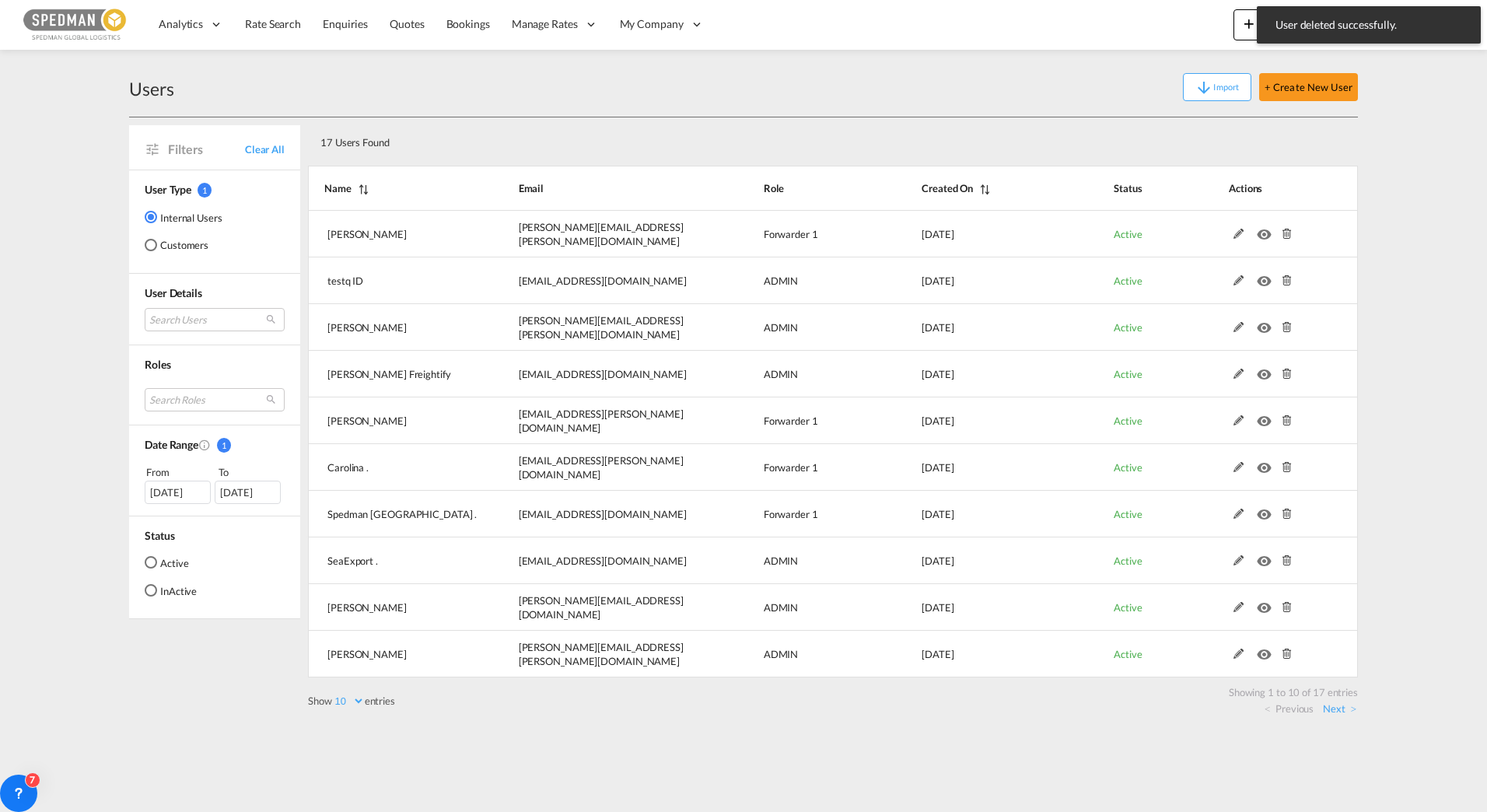
click at [1420, 373] on md-content "Analytics Reports Dashboard Rate Search Enquiries Quotes Bookings" at bounding box center [743, 406] width 1487 height 812
click at [1304, 72] on div "Users Import + Create New User" at bounding box center [743, 87] width 1229 height 60
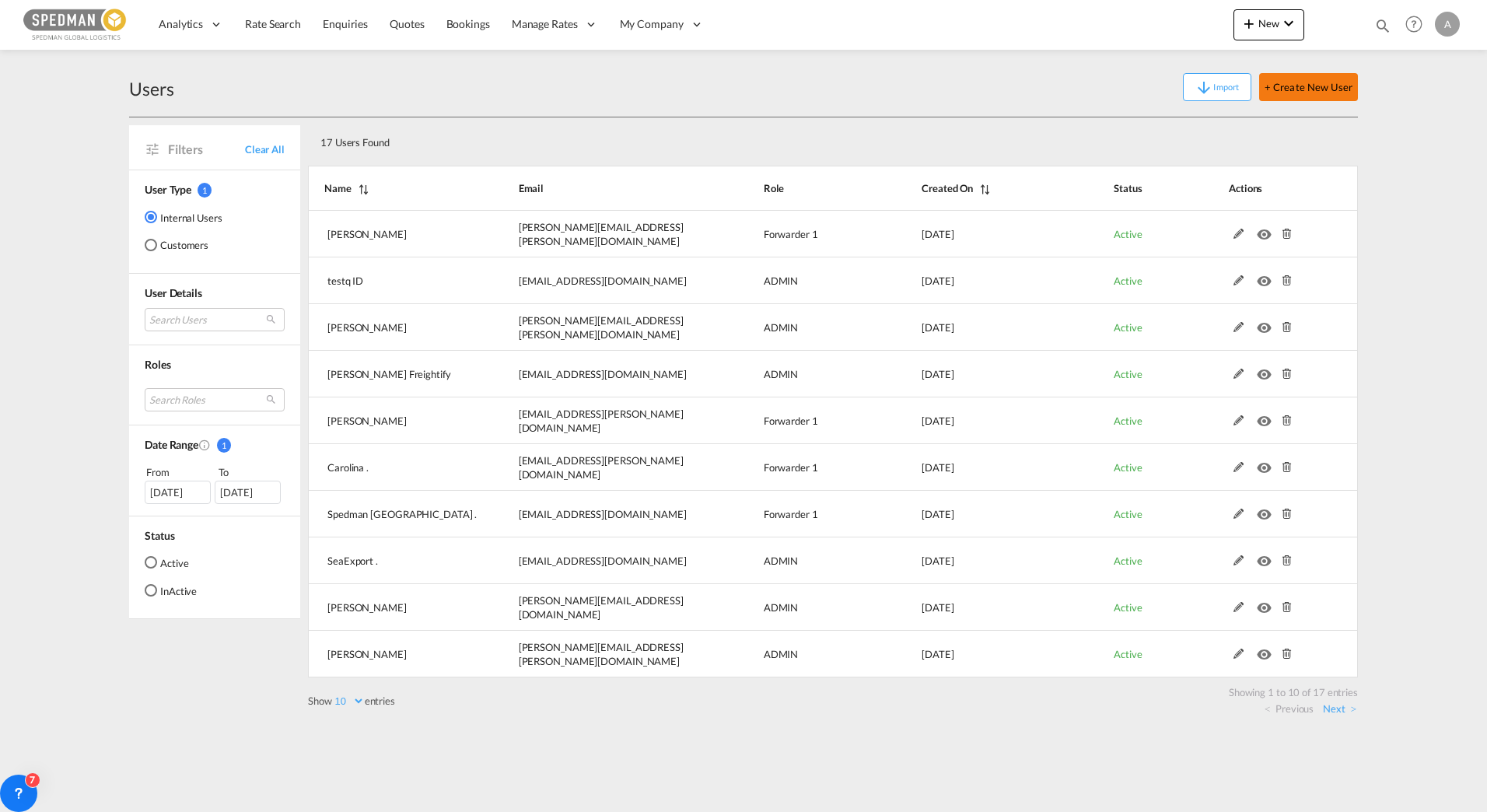
click at [1300, 91] on button "+ Create New User" at bounding box center [1309, 87] width 99 height 28
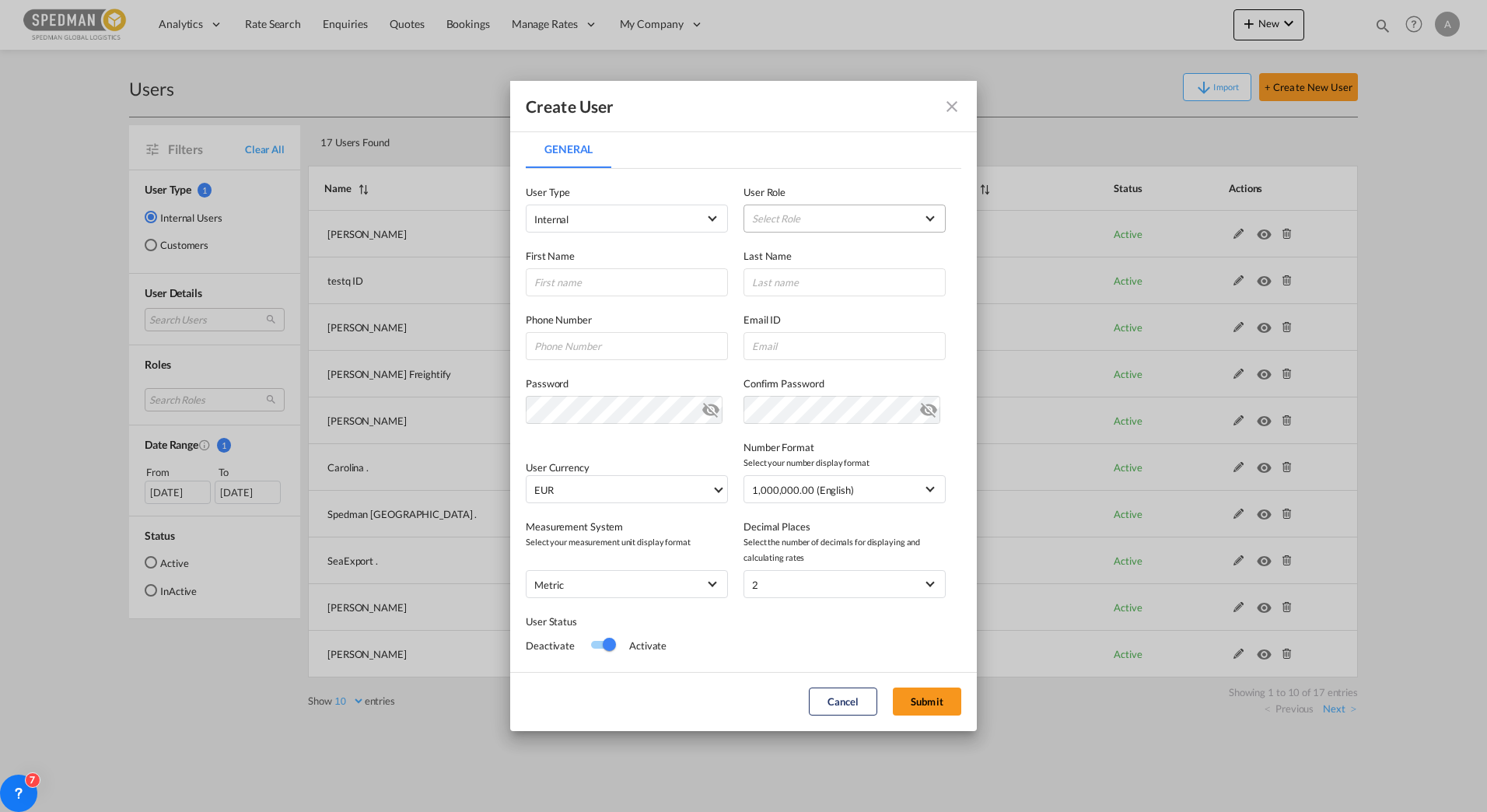
click at [852, 209] on md-select "Select Role ADMIN GLOBAL Essentials Admin GLOBAL Essentials Manager GLOBAL Esse…" at bounding box center [845, 219] width 202 height 28
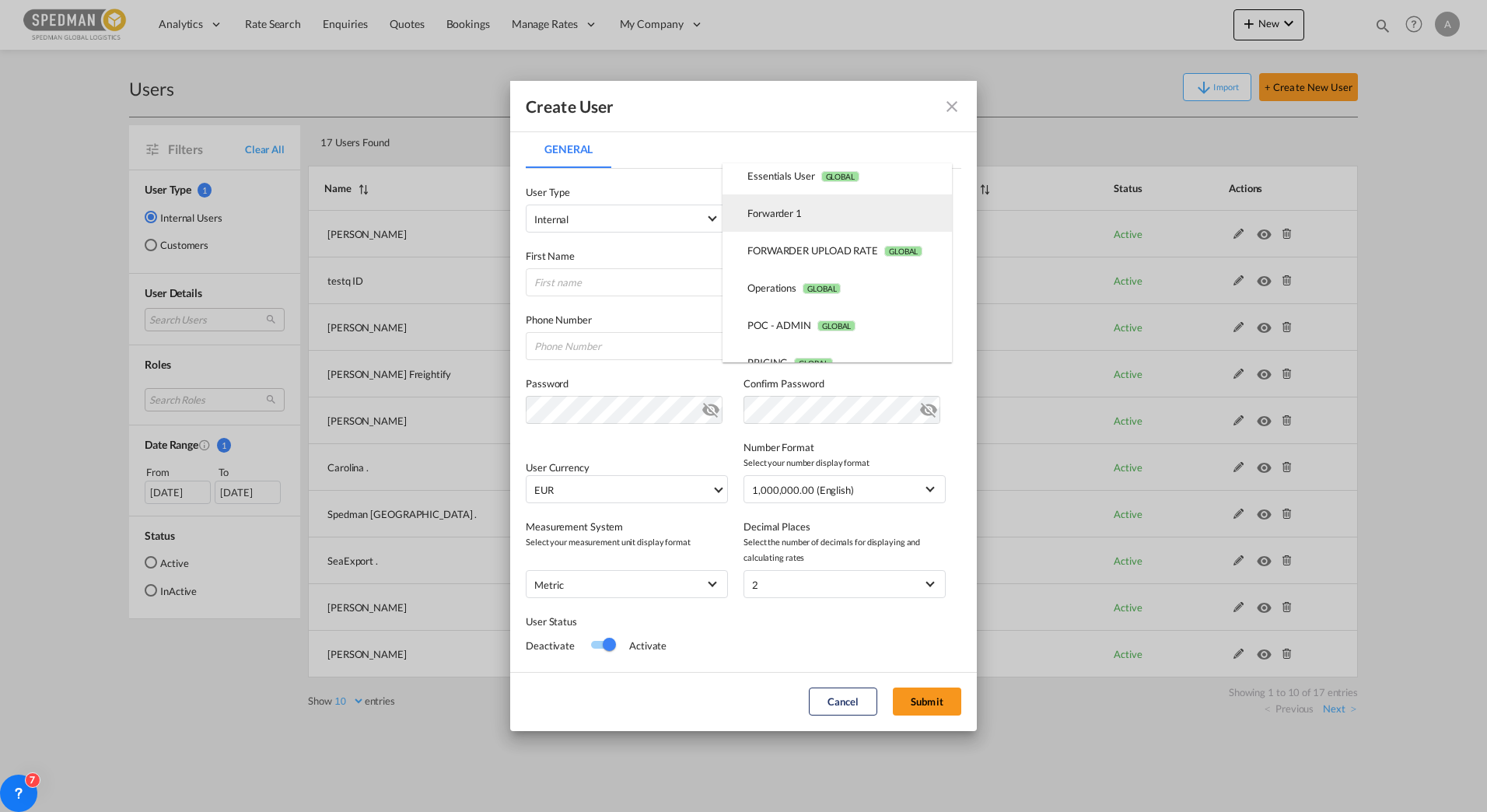
click at [802, 221] on md-option "Forwarder 1 USER_DEFINED" at bounding box center [836, 212] width 229 height 37
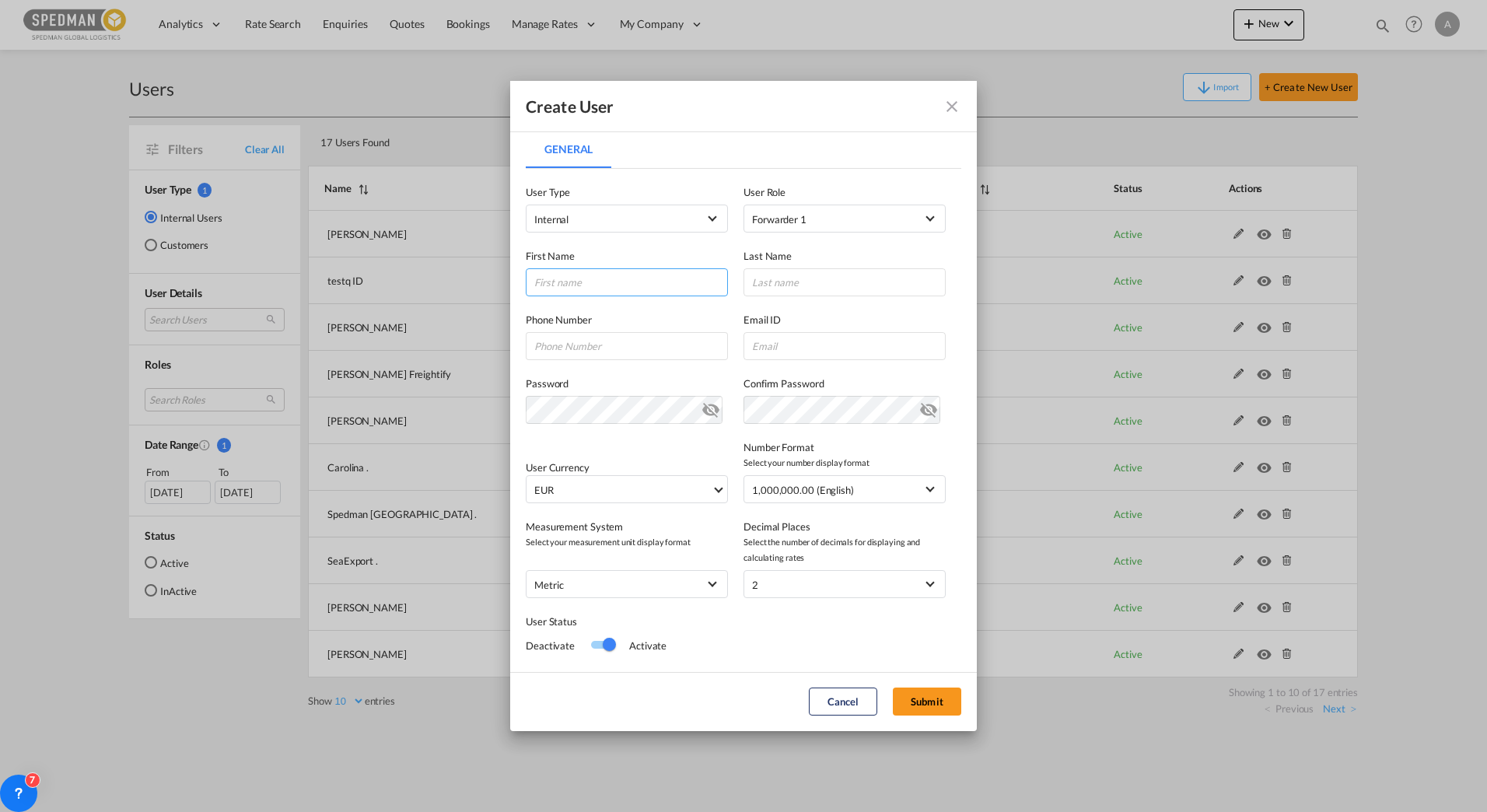
click at [631, 274] on input "General General ..." at bounding box center [626, 282] width 202 height 28
type input "Sven"
type input "Sjostrand"
type input "[PERSON_NAME][EMAIL_ADDRESS][DOMAIN_NAME]"
click at [609, 496] on span "EUR" at bounding box center [622, 490] width 177 height 16
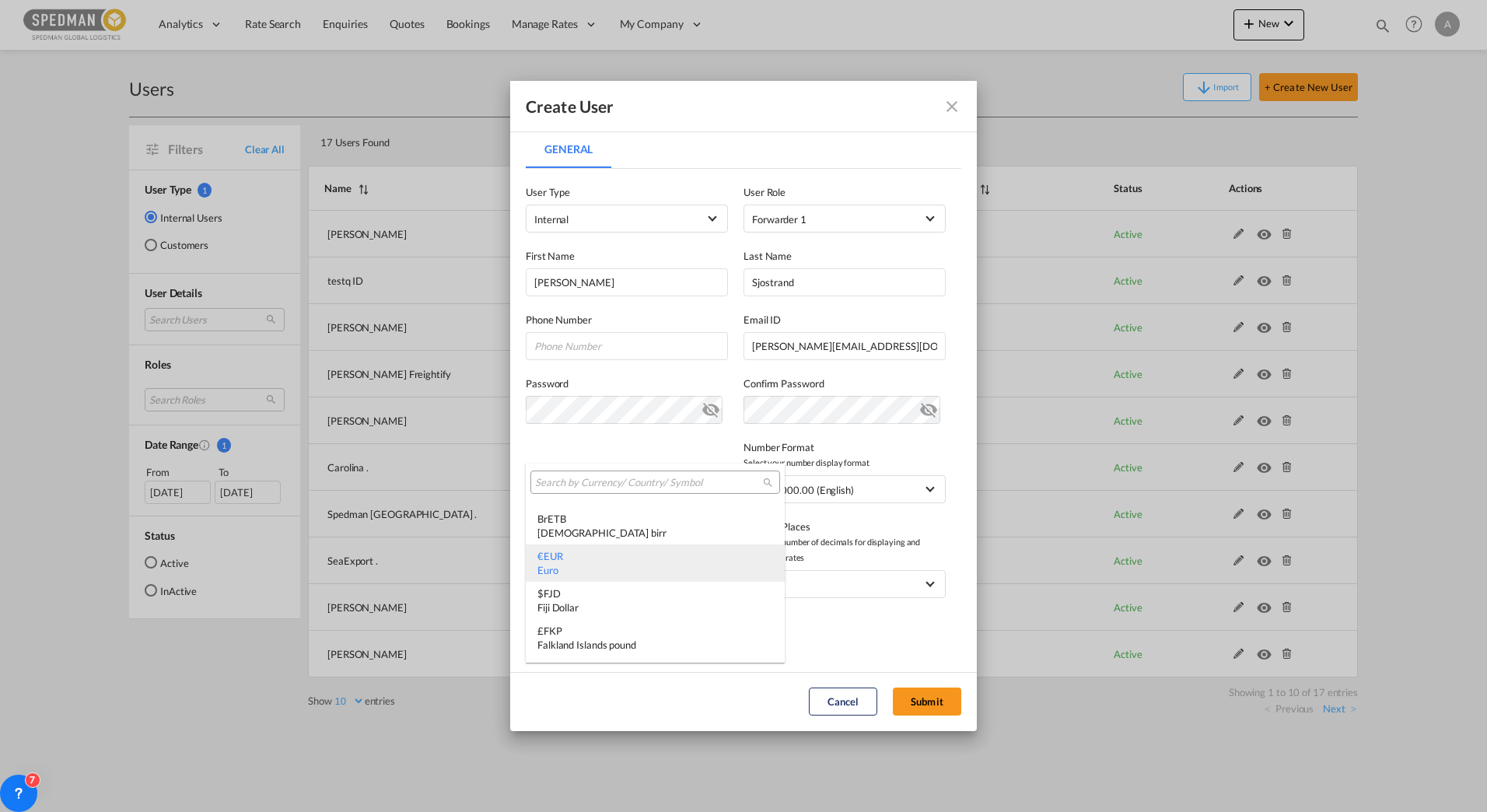
type md-option "EUR"
type md-option "MRU"
type md-option "UGX"
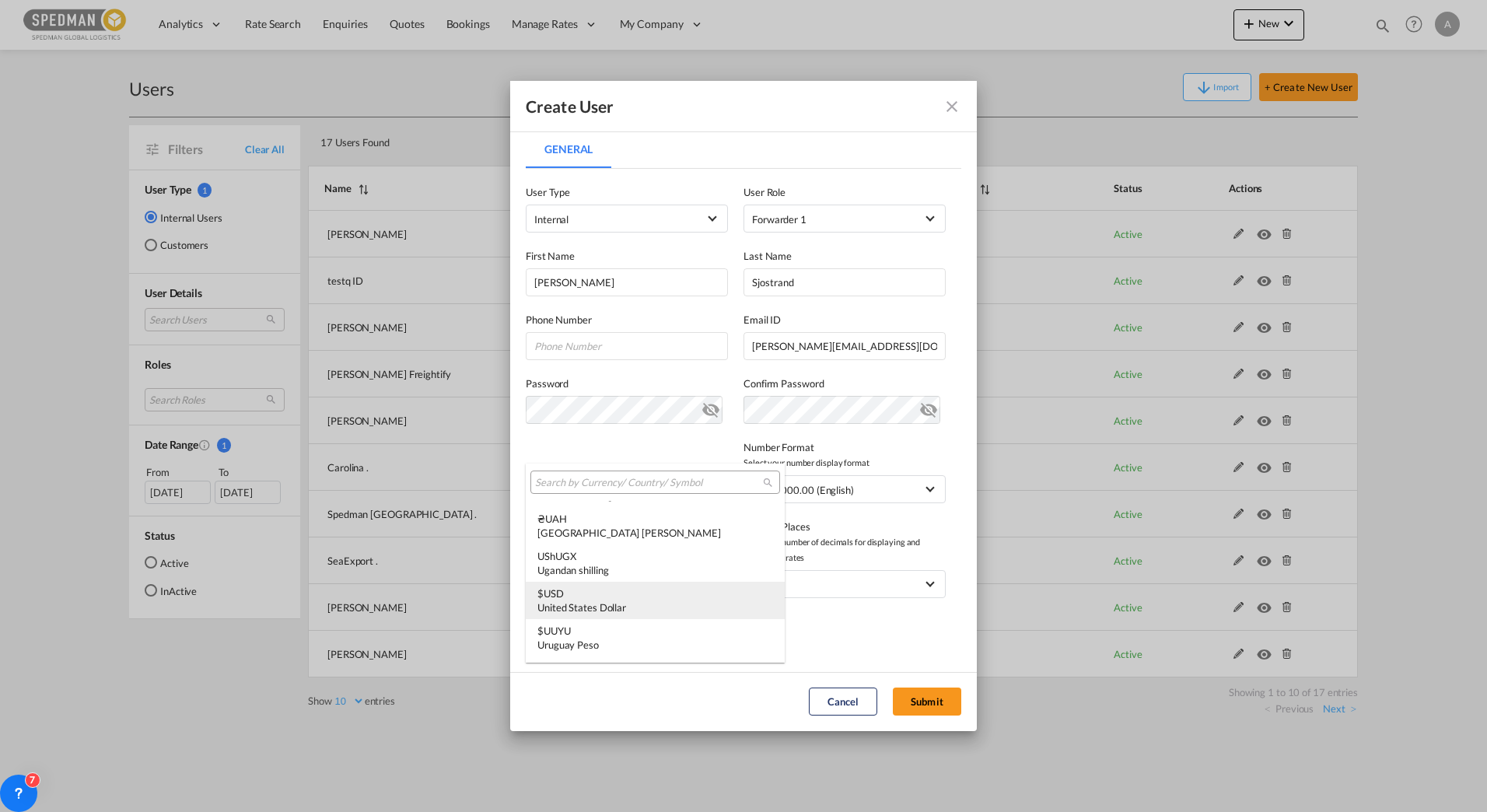
click at [591, 614] on div "United States Dollar" at bounding box center [655, 607] width 236 height 14
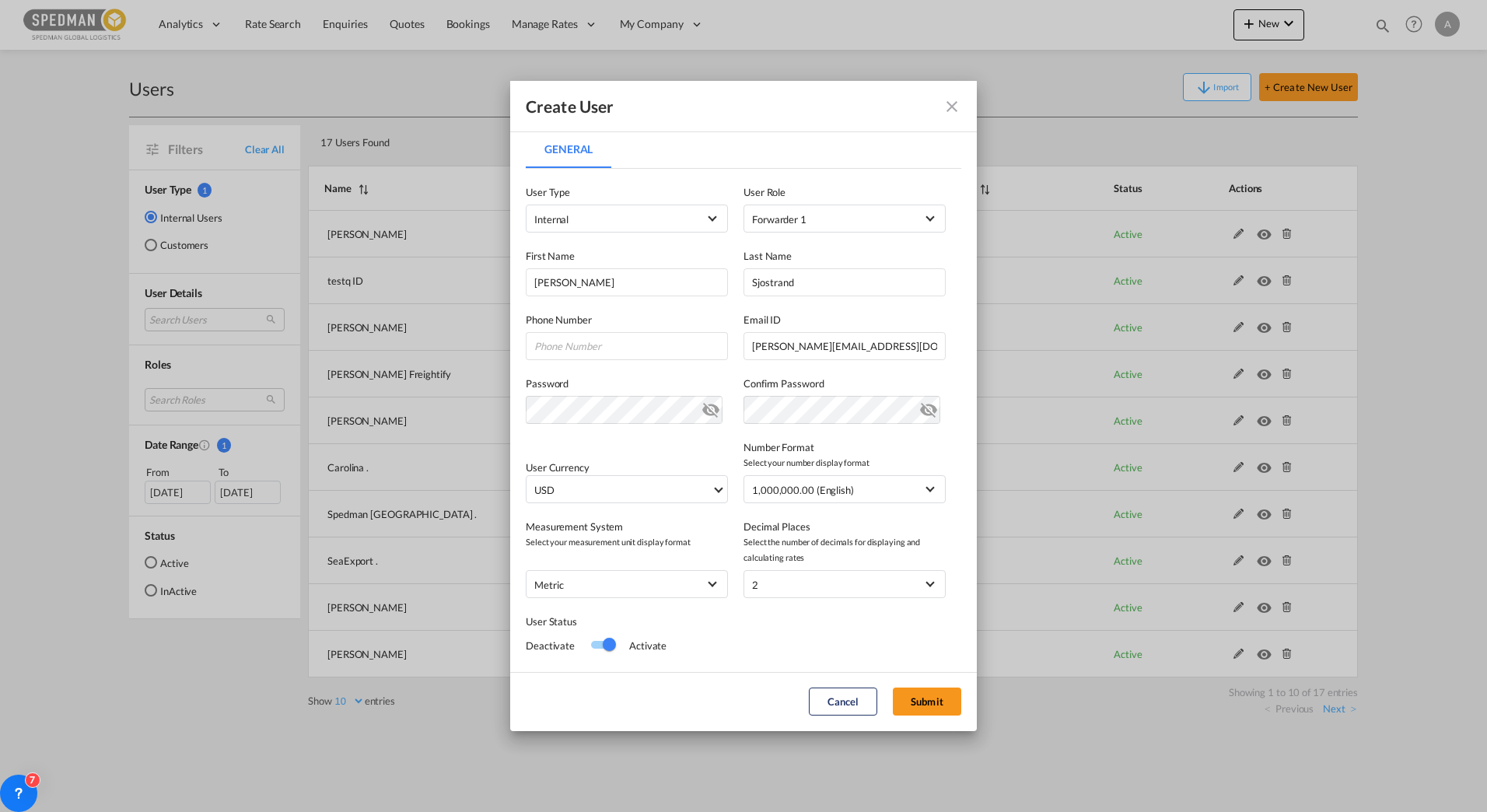
click at [776, 634] on div "User Status Deactivate Activate" at bounding box center [743, 627] width 436 height 59
click at [931, 705] on button "Submit" at bounding box center [927, 701] width 68 height 28
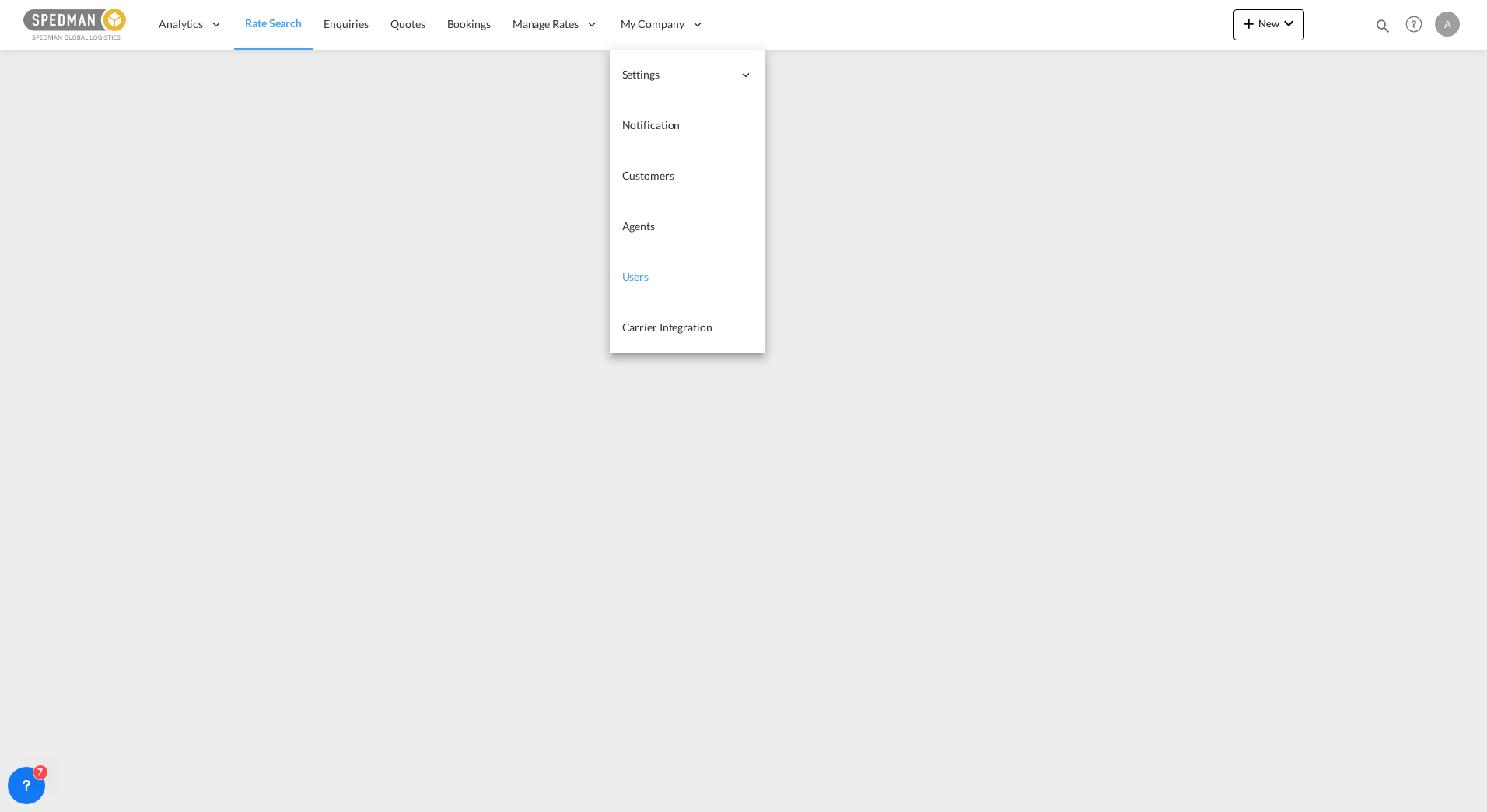
click at [676, 276] on link "Users" at bounding box center [687, 276] width 156 height 51
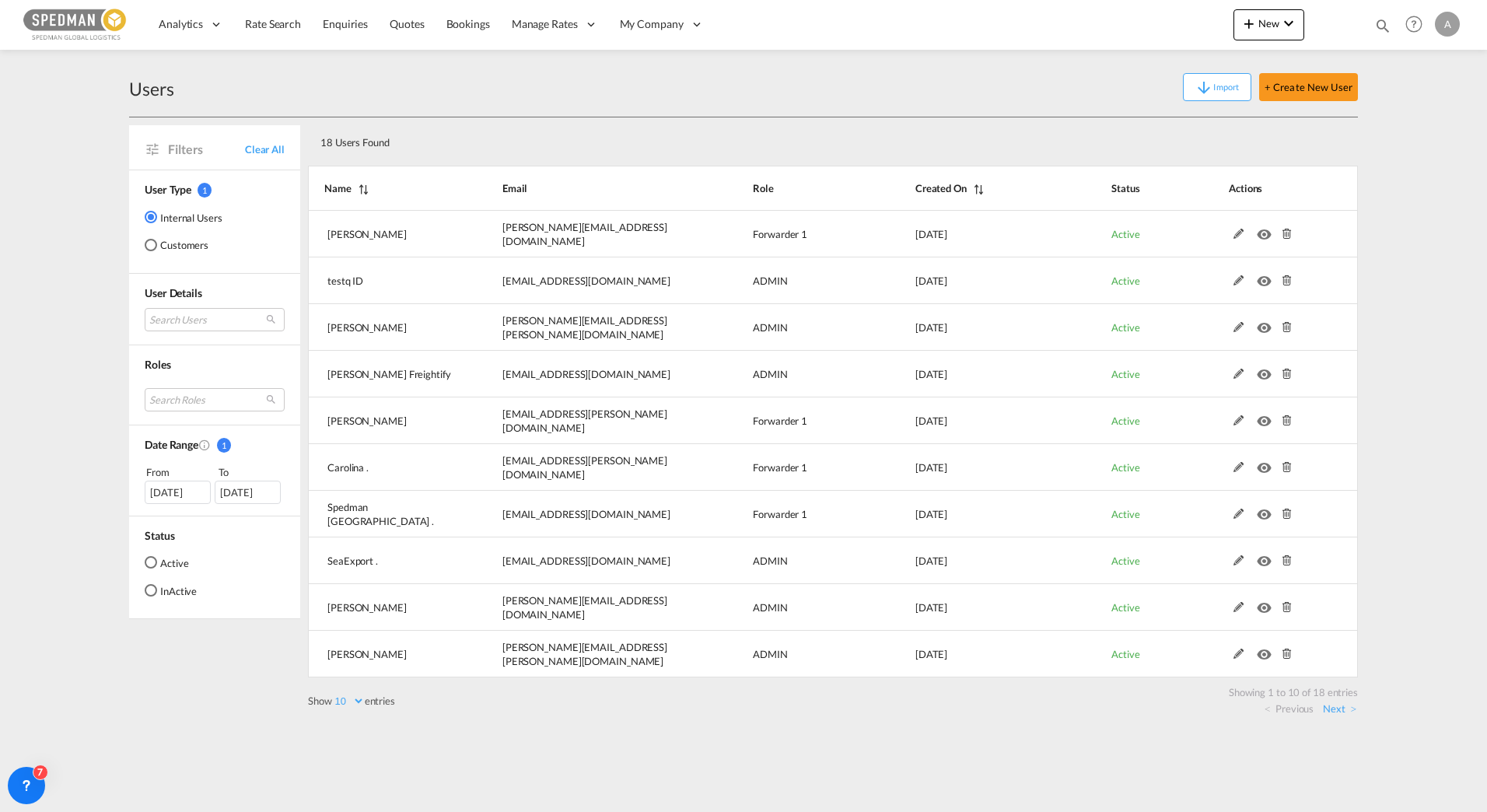
click at [742, 92] on div "Import + Create New User" at bounding box center [766, 87] width 1184 height 28
click at [1350, 712] on link "Next" at bounding box center [1340, 708] width 33 height 14
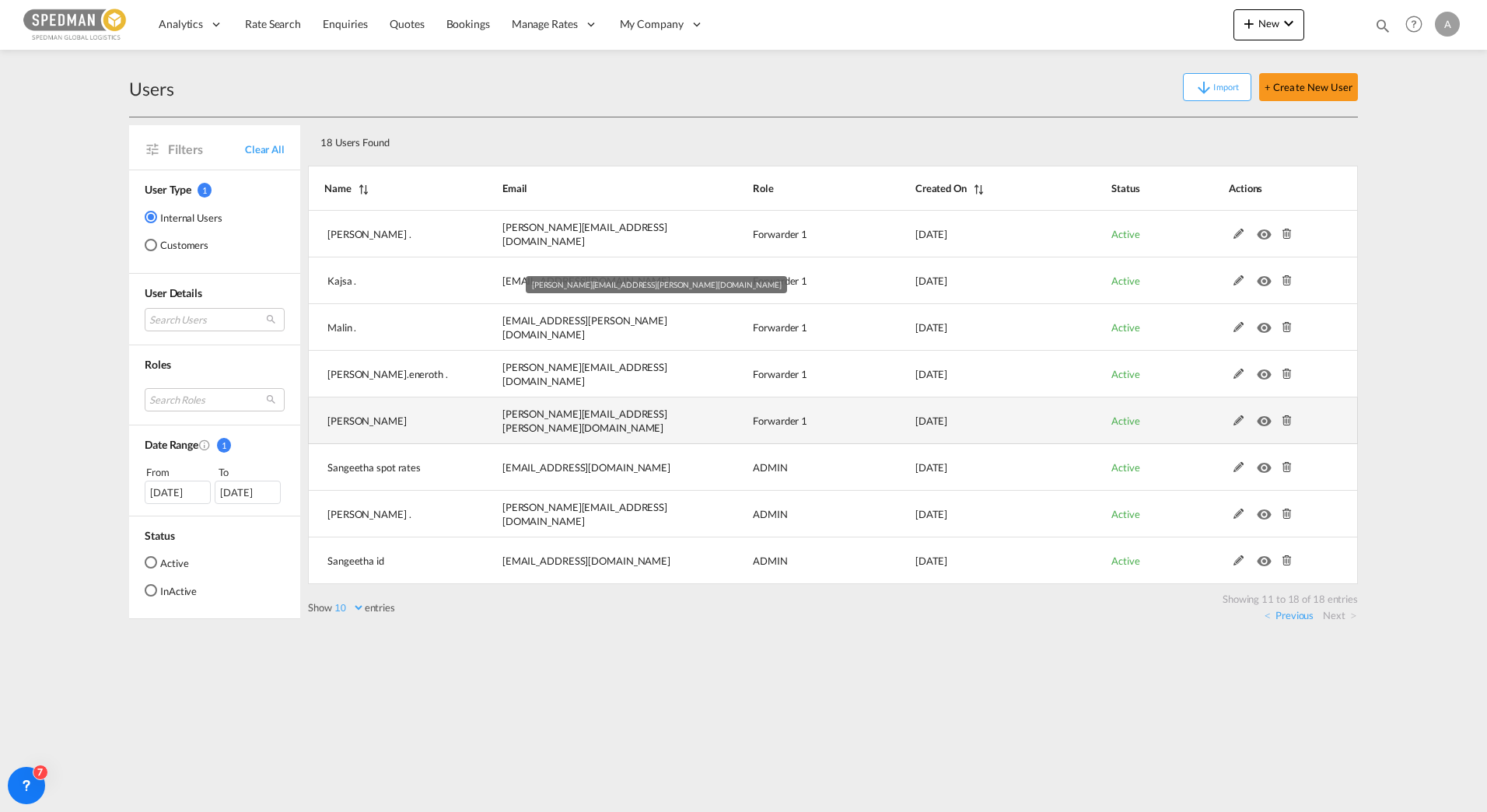
click at [1290, 422] on md-icon at bounding box center [1287, 421] width 20 height 11
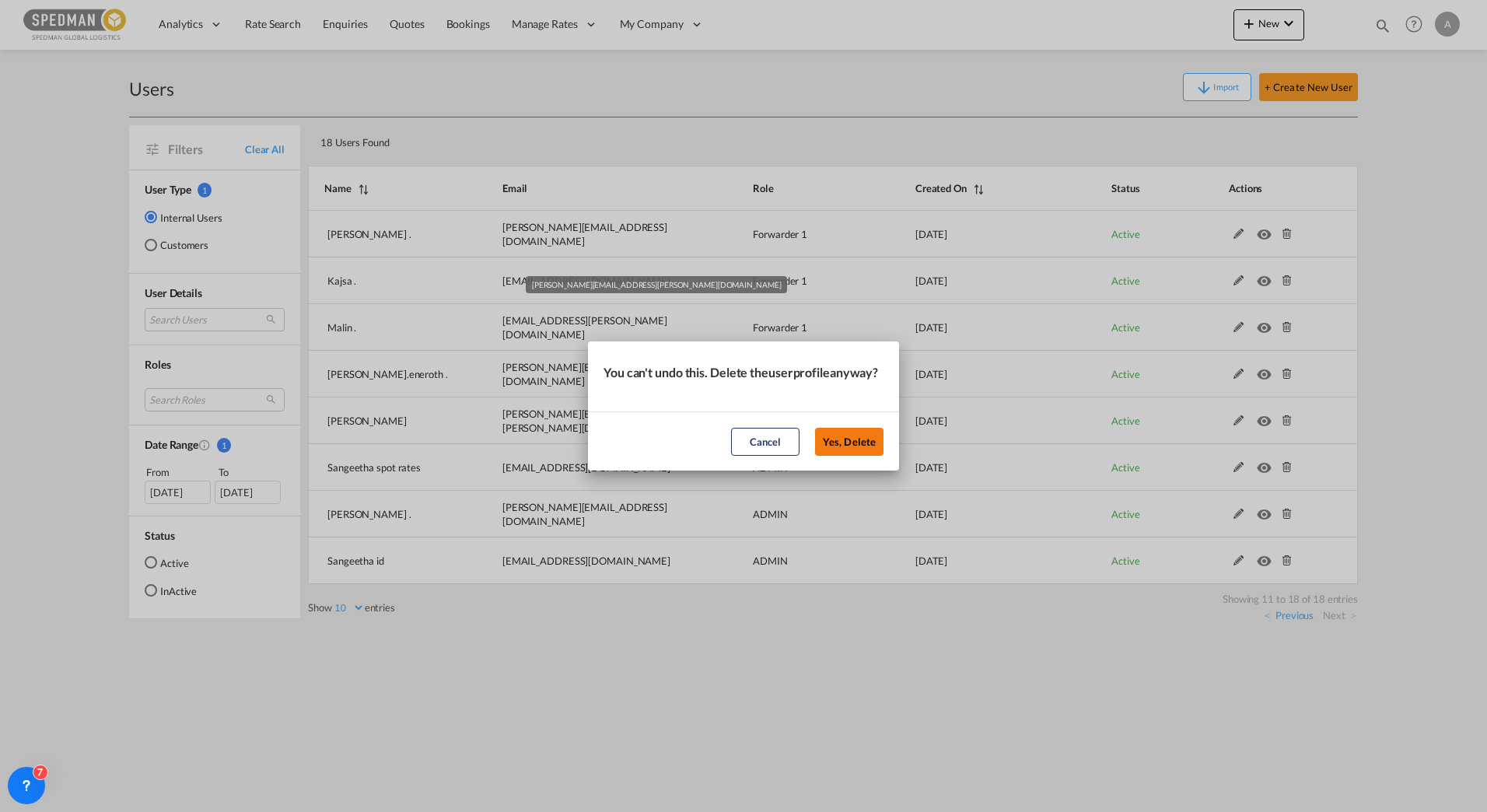
click at [850, 452] on button "Yes, Delete" at bounding box center [849, 441] width 68 height 28
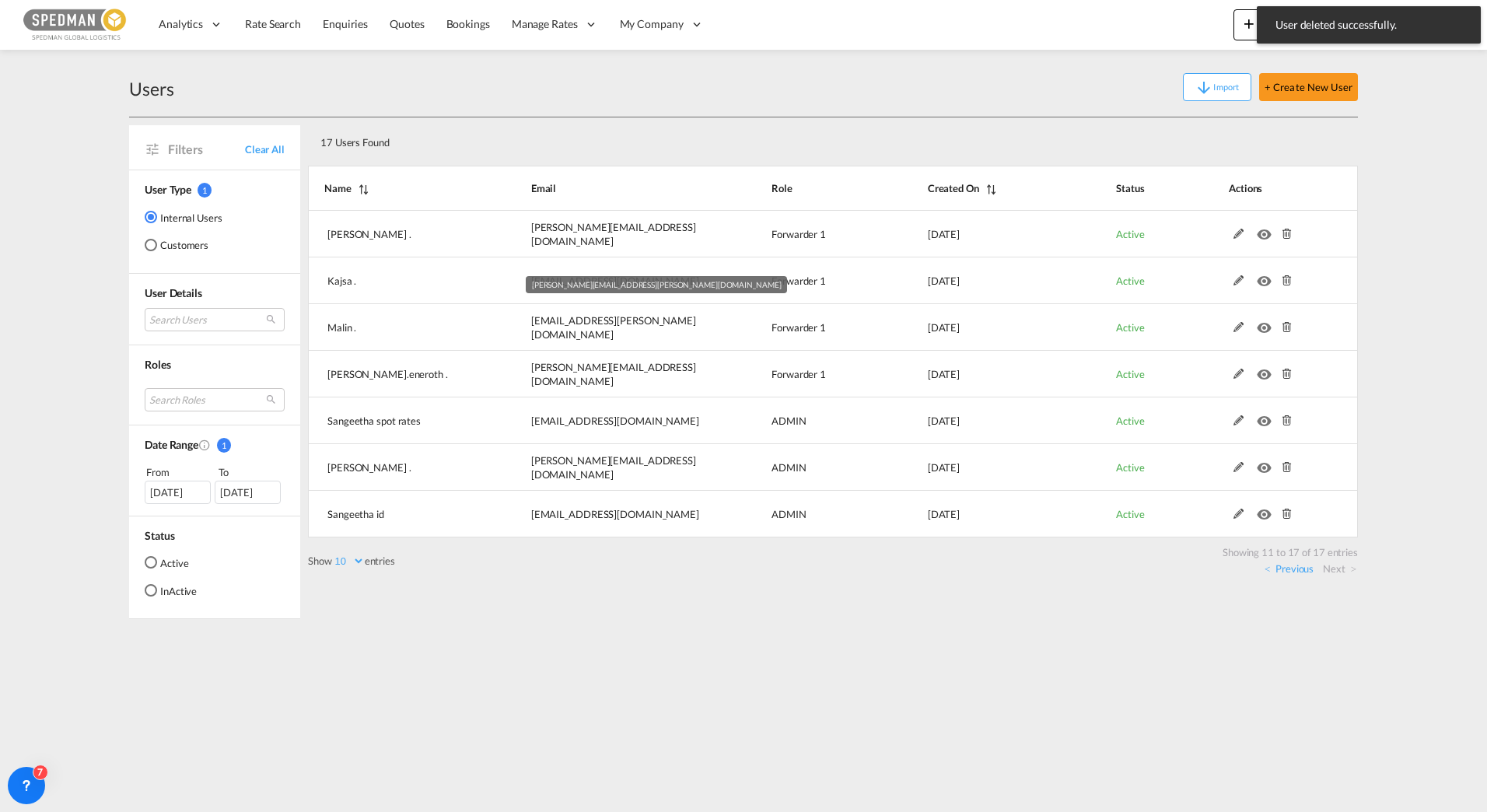
drag, startPoint x: 633, startPoint y: 650, endPoint x: 654, endPoint y: 639, distance: 23.7
click at [634, 650] on md-content "Analytics Reports Dashboard Rate Search Enquiries Quotes Bookings" at bounding box center [743, 406] width 1487 height 812
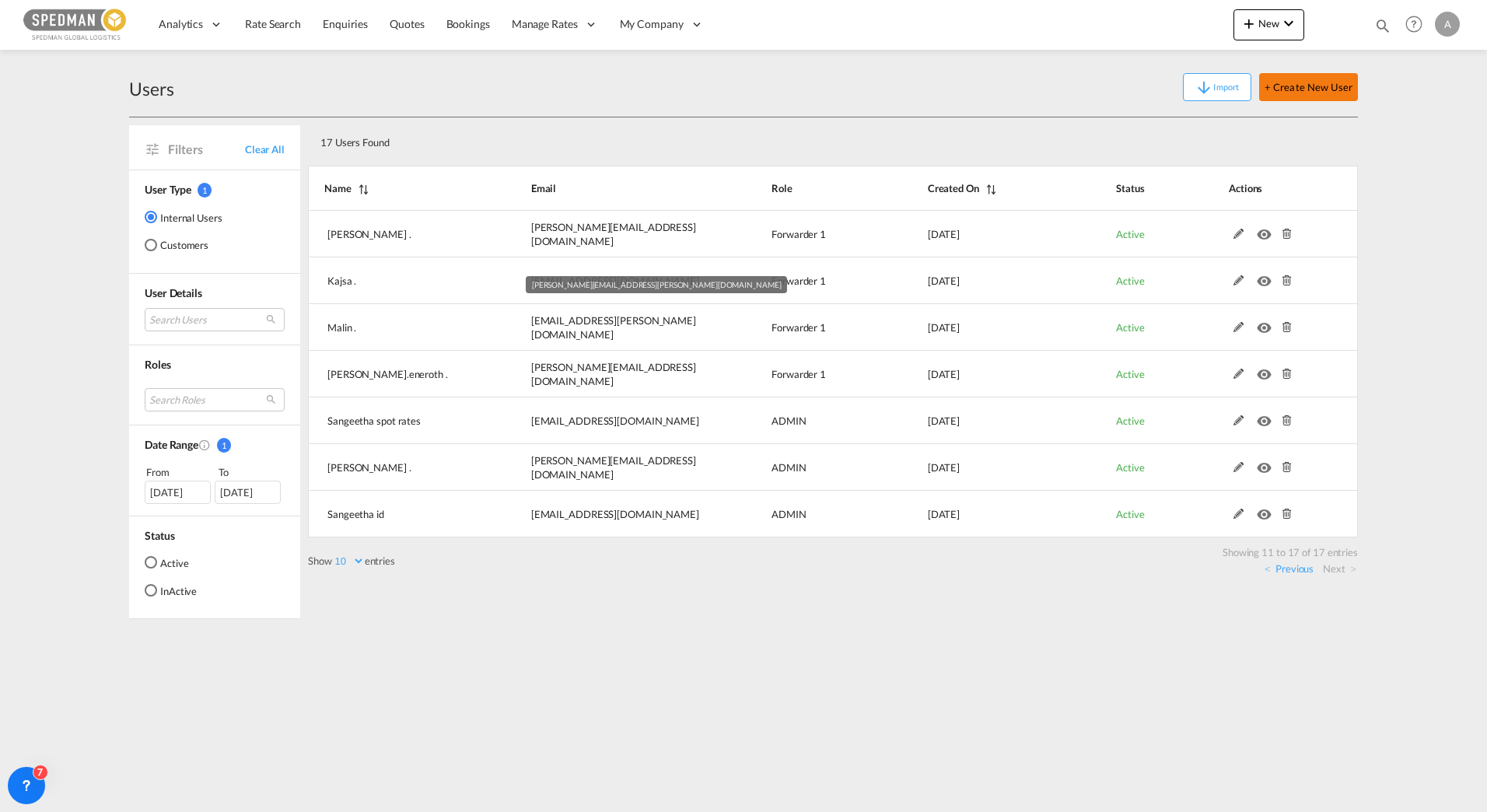
click at [1296, 87] on button "+ Create New User" at bounding box center [1309, 87] width 99 height 28
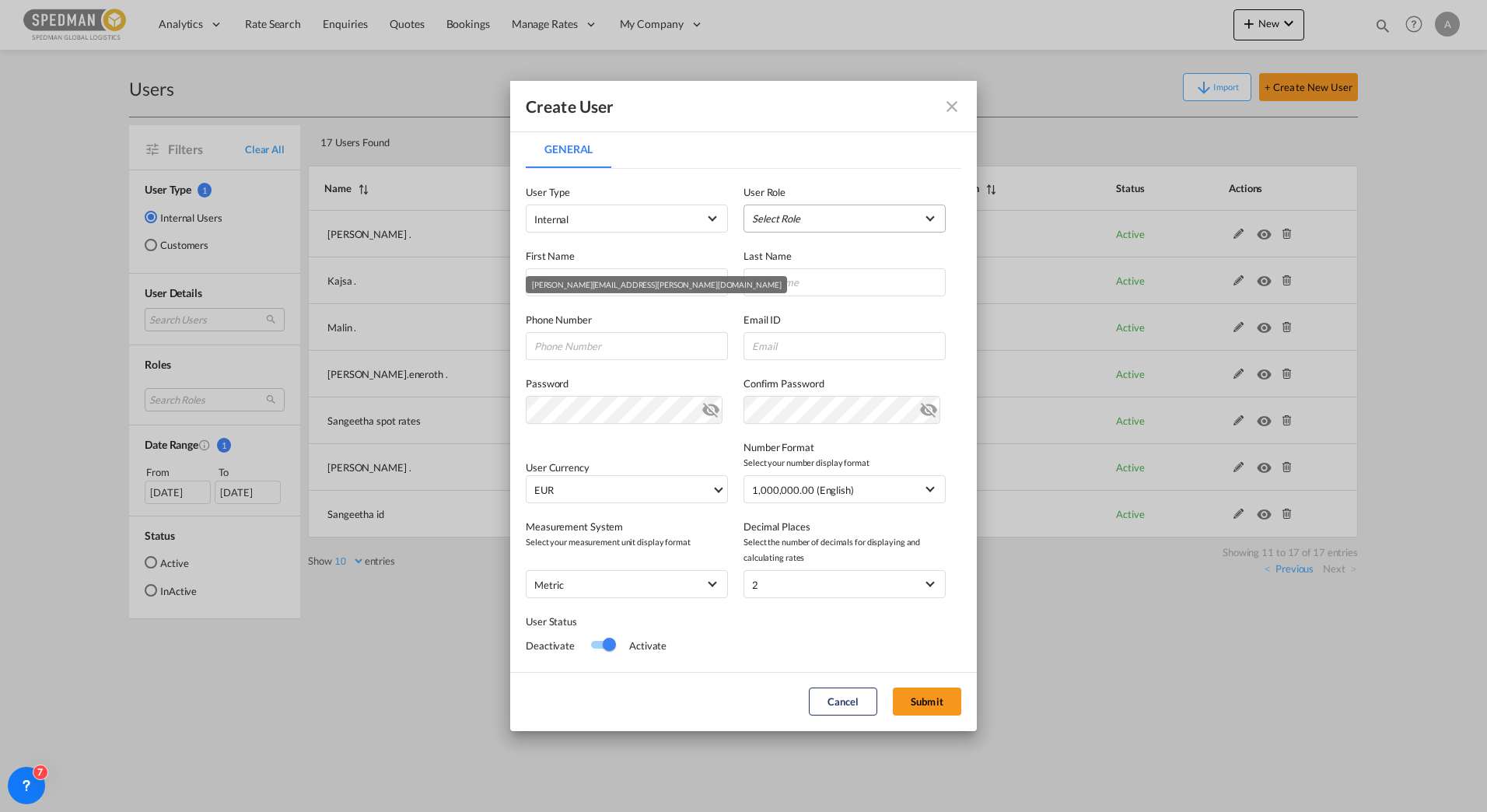
click at [838, 211] on md-select "Select Role ADMIN GLOBAL Essentials Admin GLOBAL Essentials Manager GLOBAL Esse…" at bounding box center [845, 219] width 202 height 28
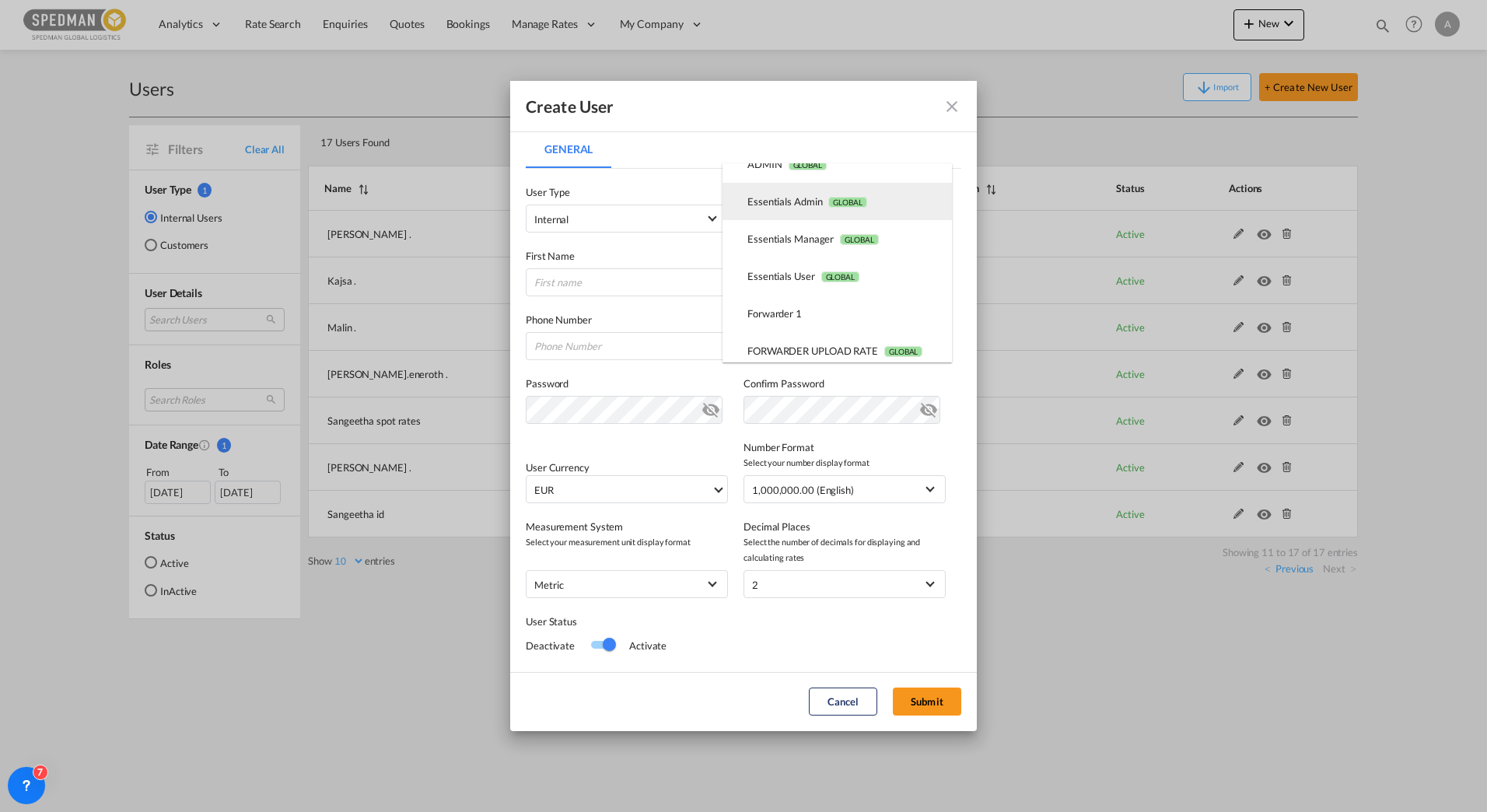
scroll to position [77, 0]
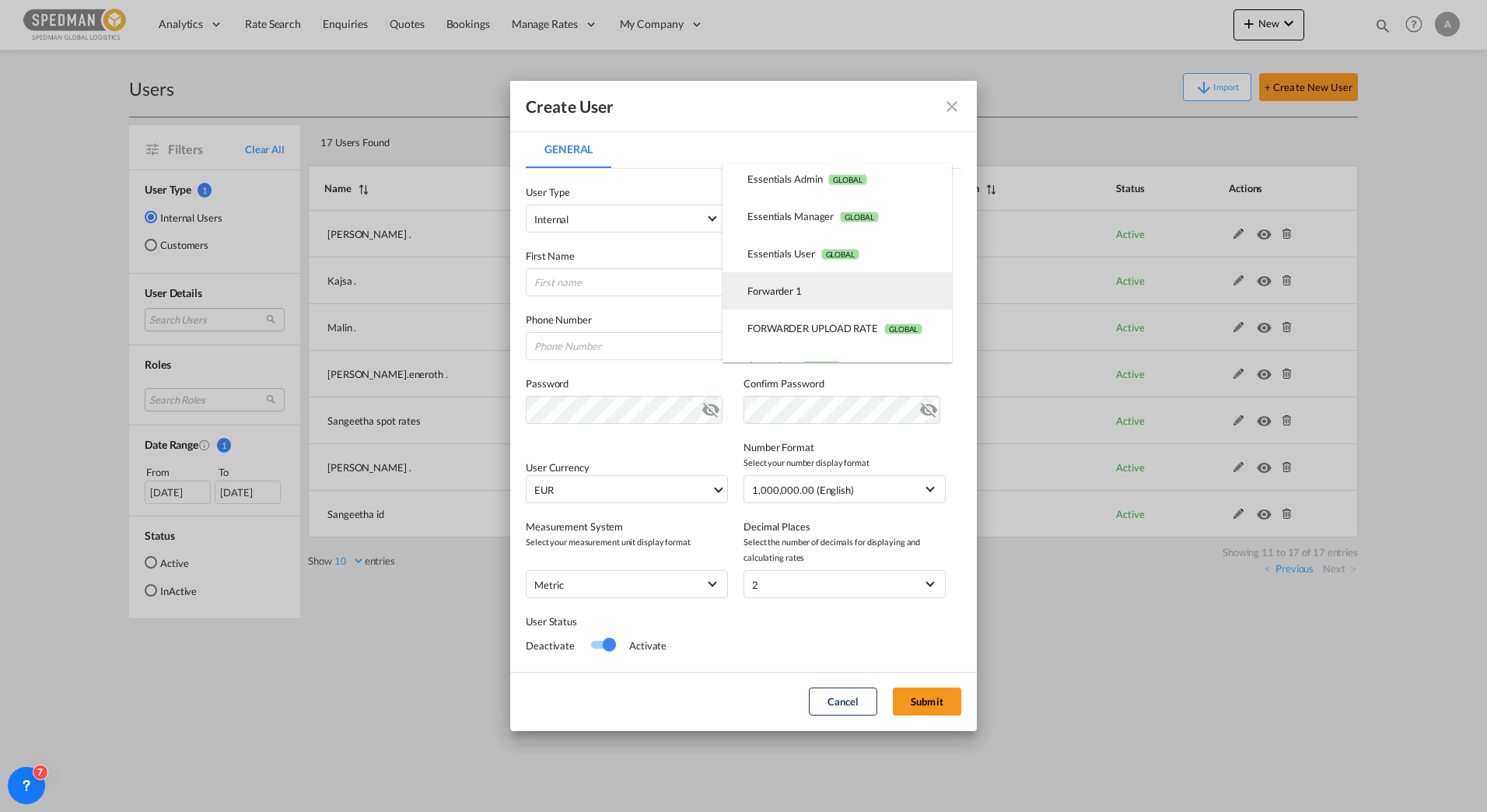
click at [807, 296] on md-option "Forwarder 1 USER_DEFINED" at bounding box center [836, 291] width 229 height 37
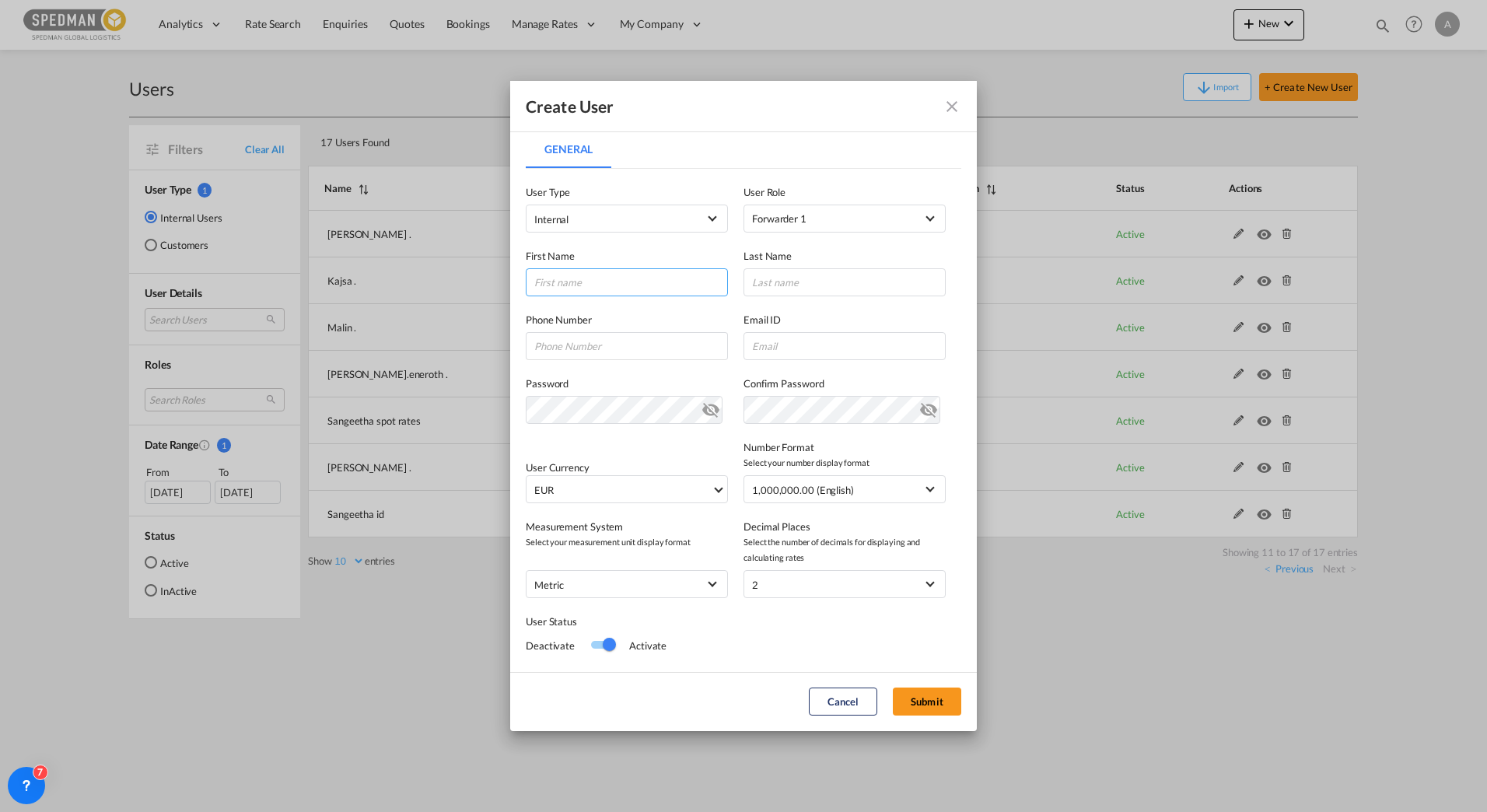
click at [581, 275] on input "General General ..." at bounding box center [626, 282] width 202 height 28
type input "[PERSON_NAME]"
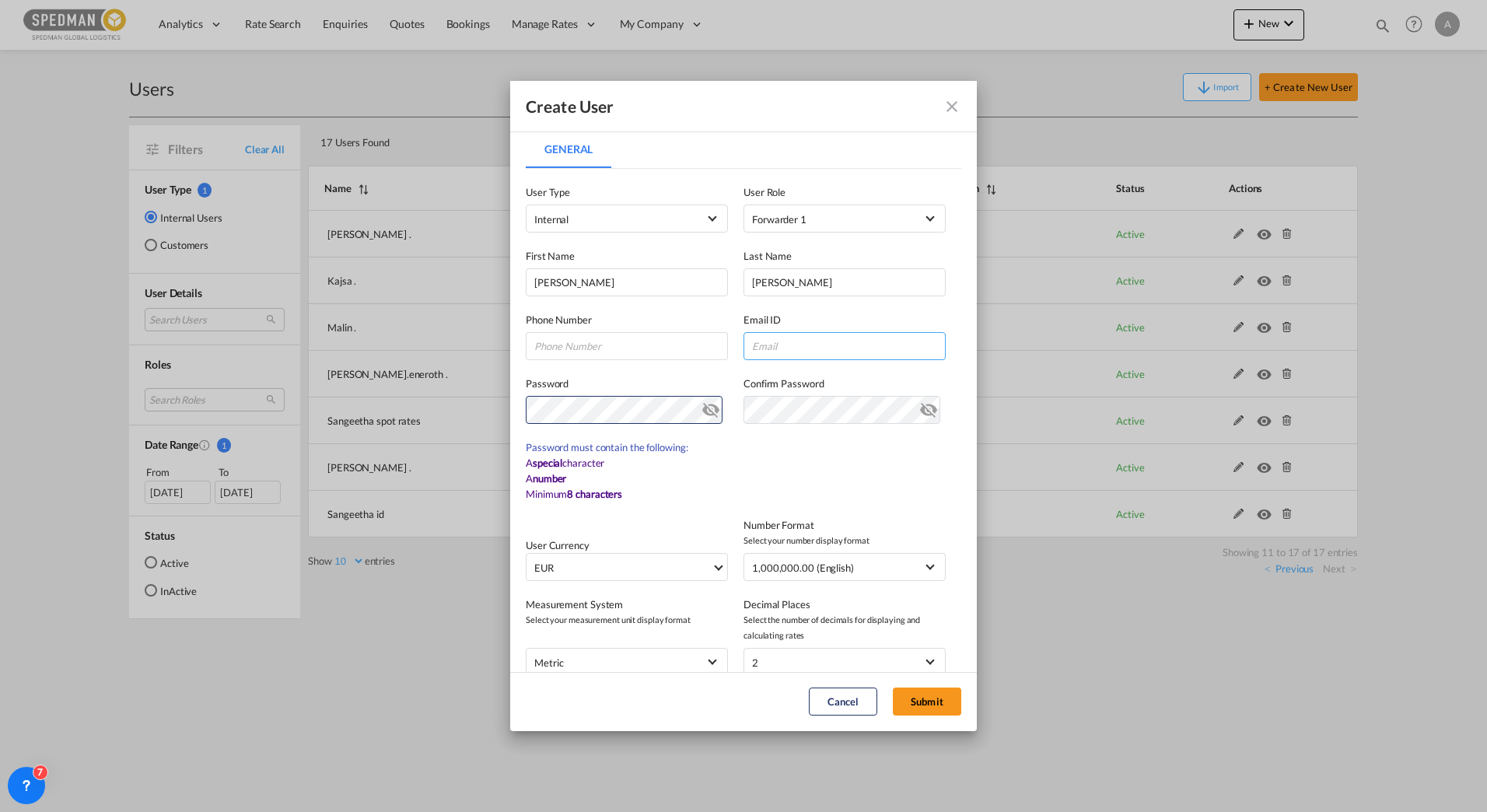
click at [797, 351] on input "General General ..." at bounding box center [845, 346] width 202 height 28
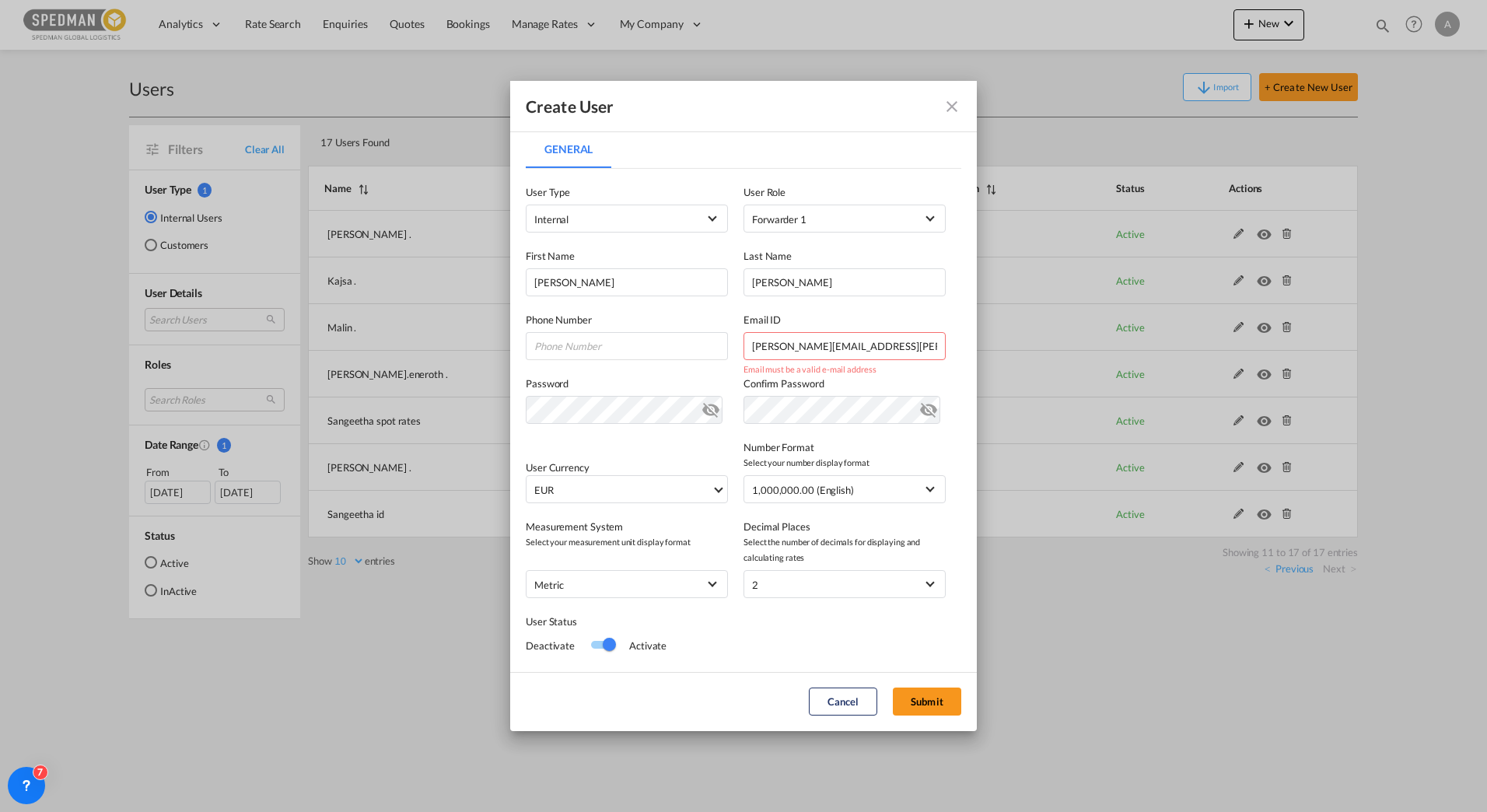
type input "[PERSON_NAME][EMAIL_ADDRESS][PERSON_NAME][DOMAIN_NAME]"
click at [692, 471] on div "User Currency EUR د.إ AED [GEOGRAPHIC_DATA] Dirham Af AFN Afghan afghani Lek AL…" at bounding box center [626, 481] width 202 height 43
click at [674, 500] on md-select-value "EUR" at bounding box center [630, 489] width 194 height 27
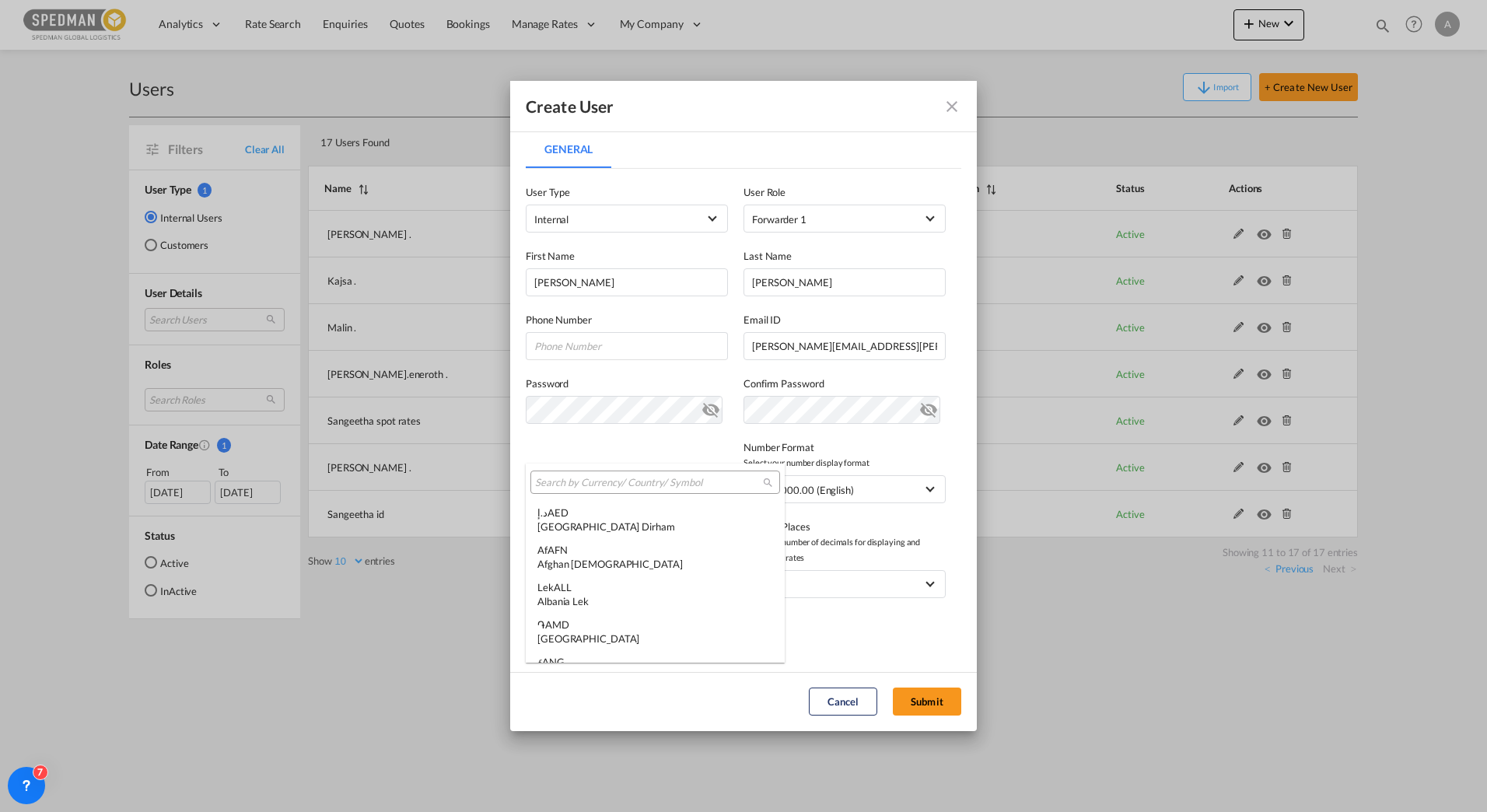
scroll to position [1562, 0]
type md-option "EUR"
type md-option "MRU"
type md-option "UGX"
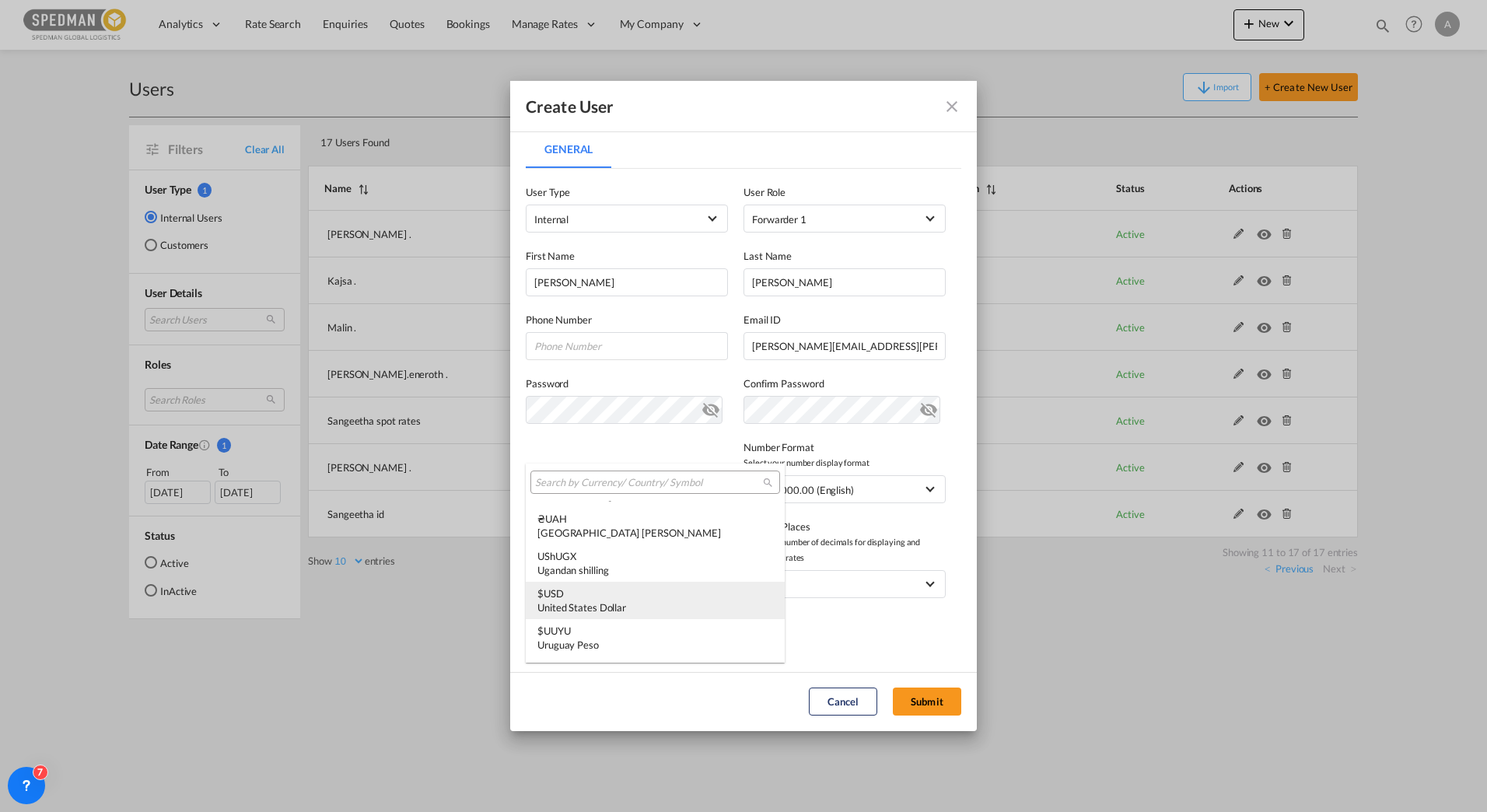
click at [636, 617] on md-option "$ USD United States Dollar" at bounding box center [655, 600] width 259 height 37
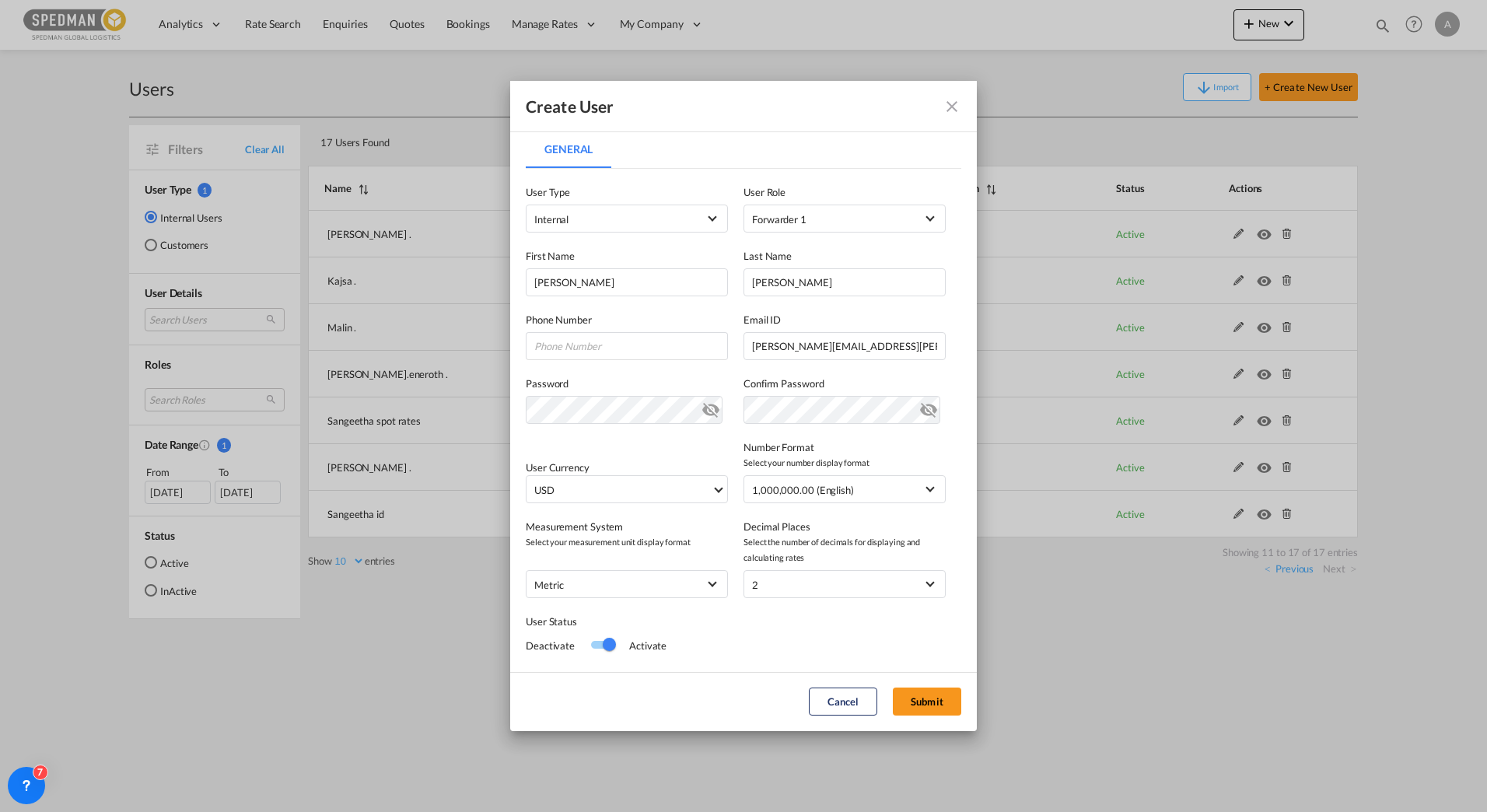
click at [921, 631] on div "User Status Deactivate Activate" at bounding box center [743, 627] width 436 height 59
click at [922, 697] on button "Submit" at bounding box center [927, 701] width 68 height 28
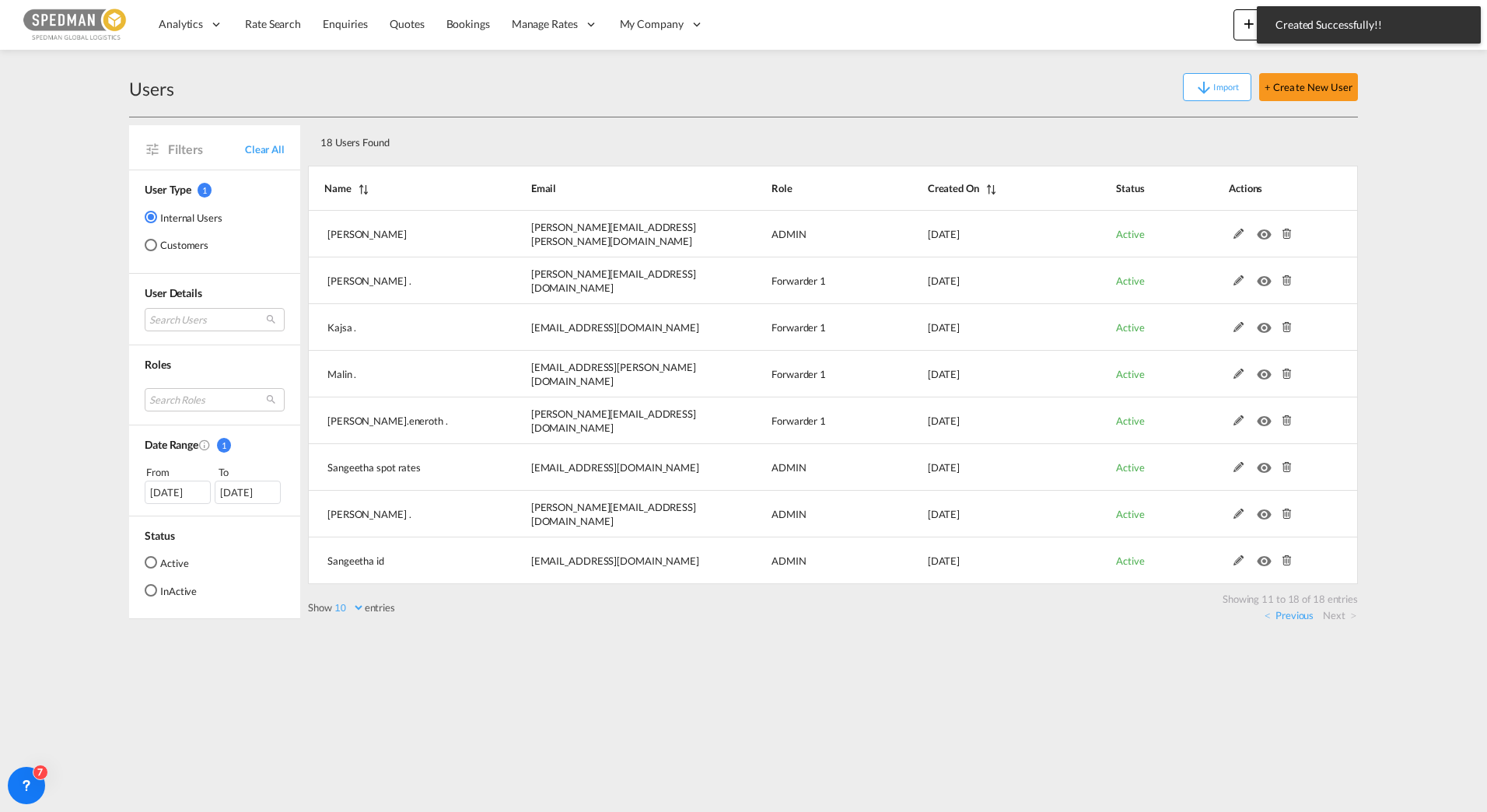
click at [648, 386] on td "[EMAIL_ADDRESS][PERSON_NAME][DOMAIN_NAME]" at bounding box center [612, 374] width 240 height 47
click at [518, 135] on div "18 Users Found" at bounding box center [781, 139] width 934 height 32
click at [705, 695] on md-content "Analytics Reports Dashboard Rate Search Enquiries Quotes Bookings" at bounding box center [743, 406] width 1487 height 812
click at [1290, 612] on link "Previous" at bounding box center [1289, 615] width 49 height 14
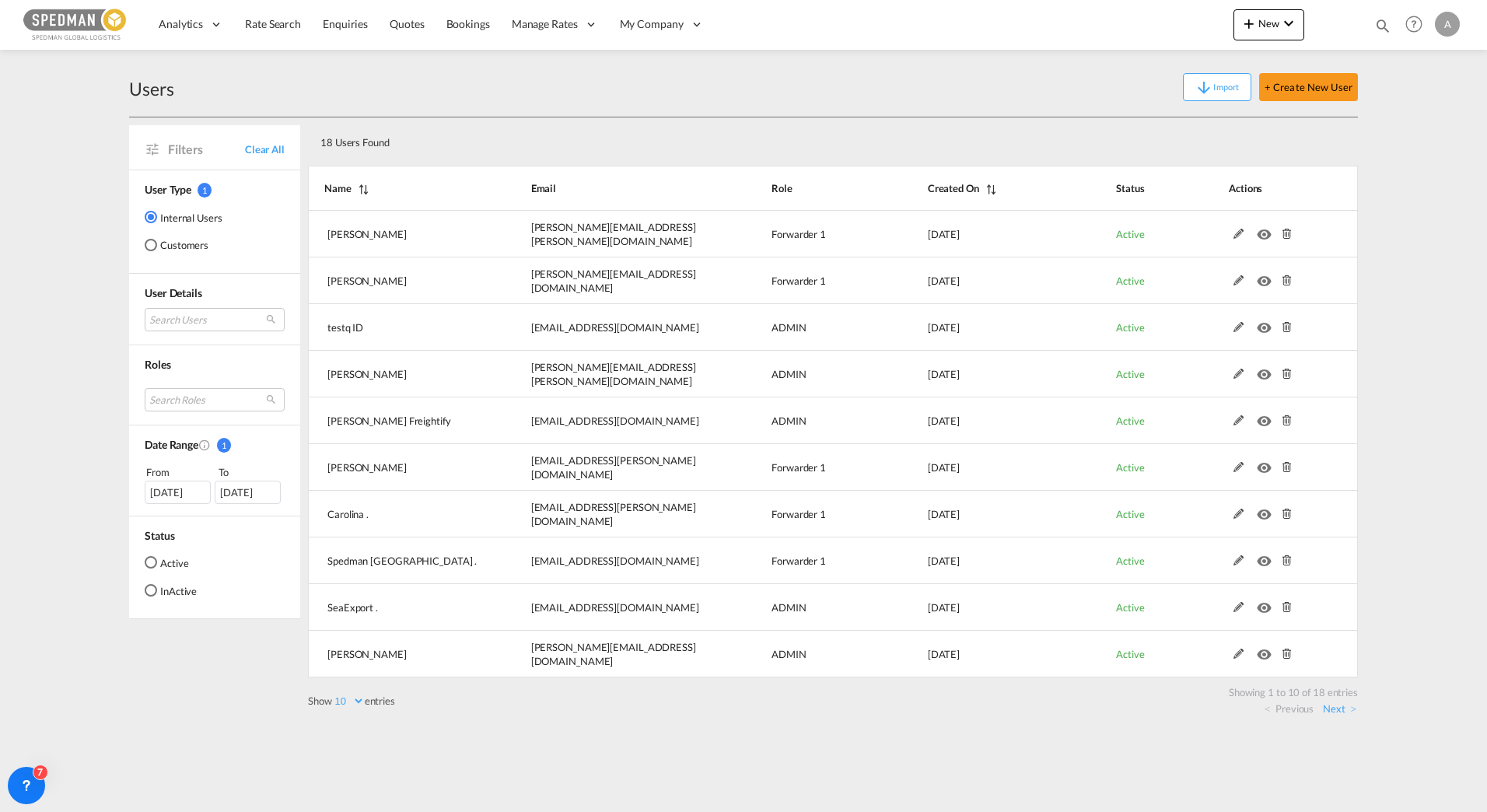
click at [1385, 449] on md-content "Analytics Reports Dashboard Rate Search Enquiries Quotes Bookings" at bounding box center [743, 406] width 1487 height 812
